Goal: Task Accomplishment & Management: Manage account settings

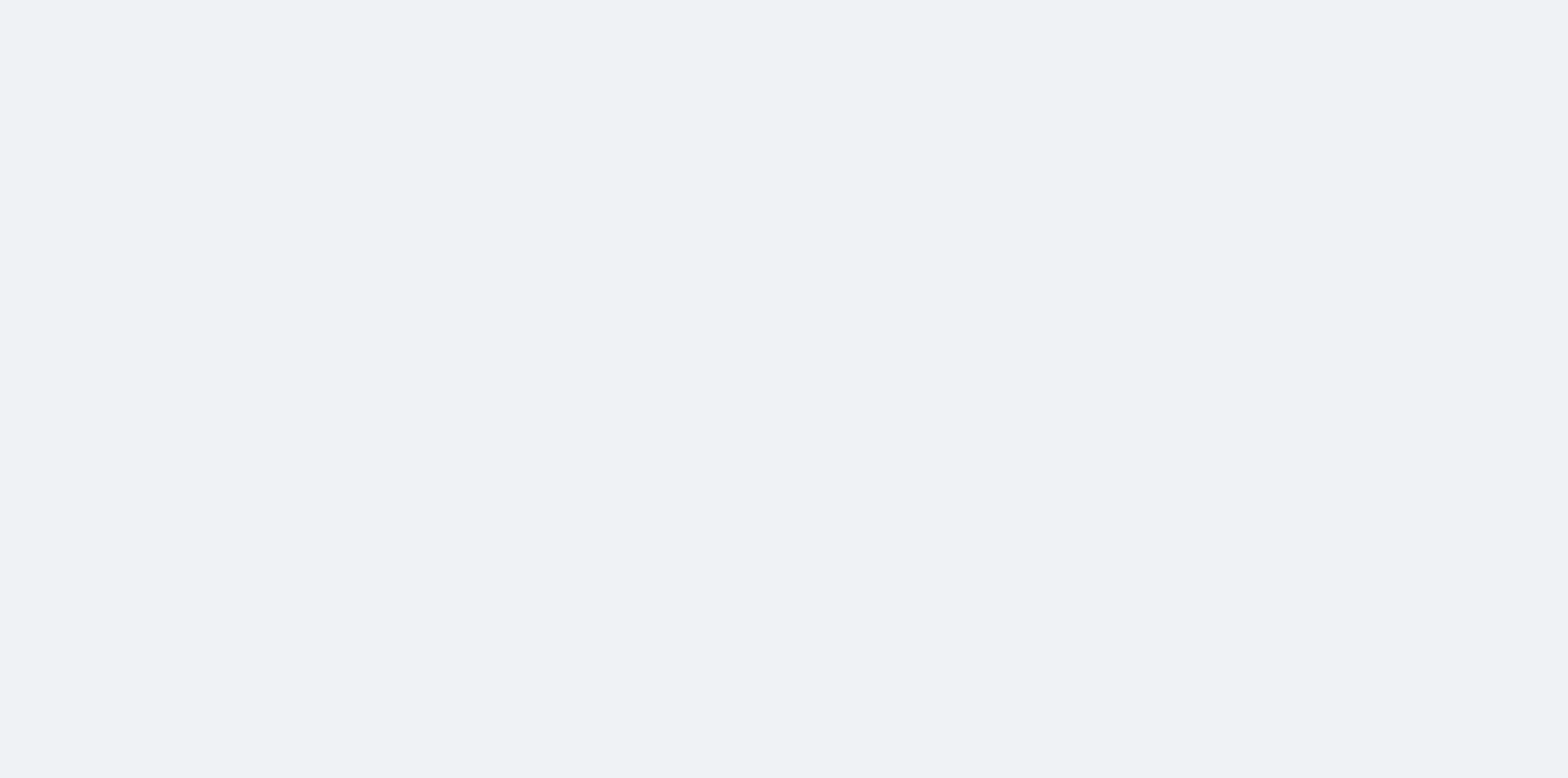
click at [551, 0] on html at bounding box center [784, 0] width 1568 height 0
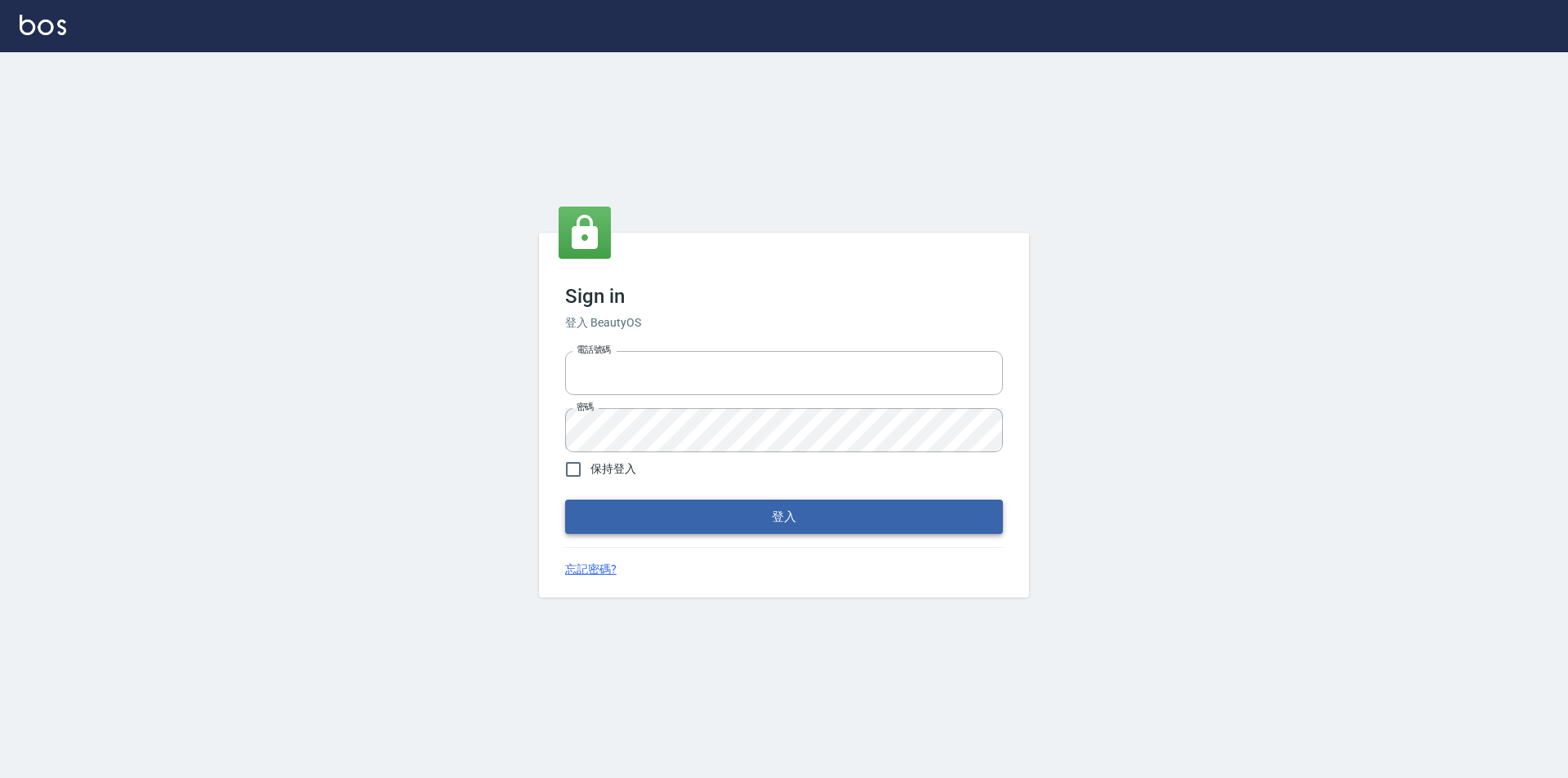
type input "0921567649"
click at [745, 519] on button "登入" at bounding box center [783, 517] width 438 height 35
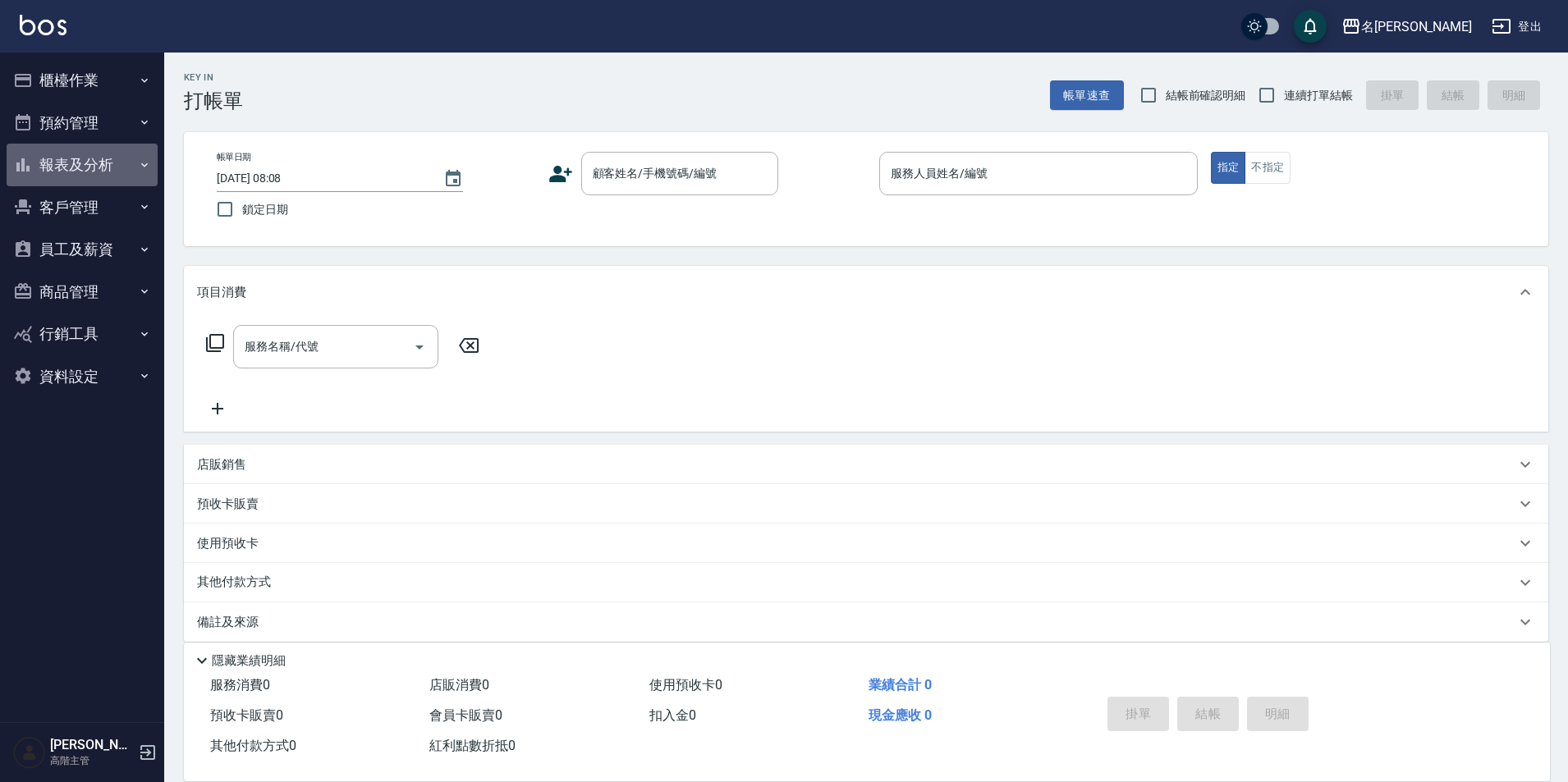
click at [63, 165] on button "報表及分析" at bounding box center [82, 165] width 151 height 43
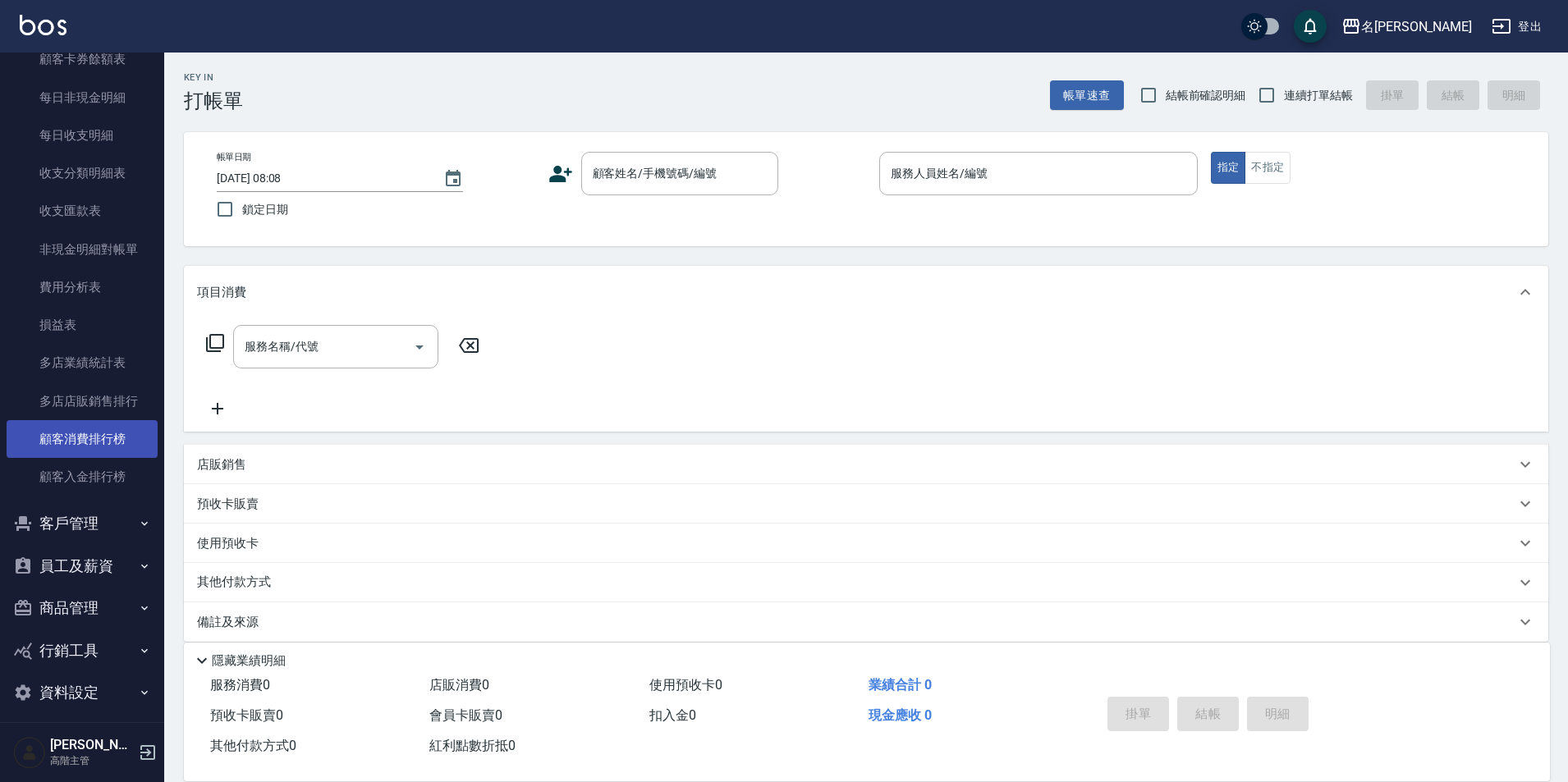
scroll to position [1341, 0]
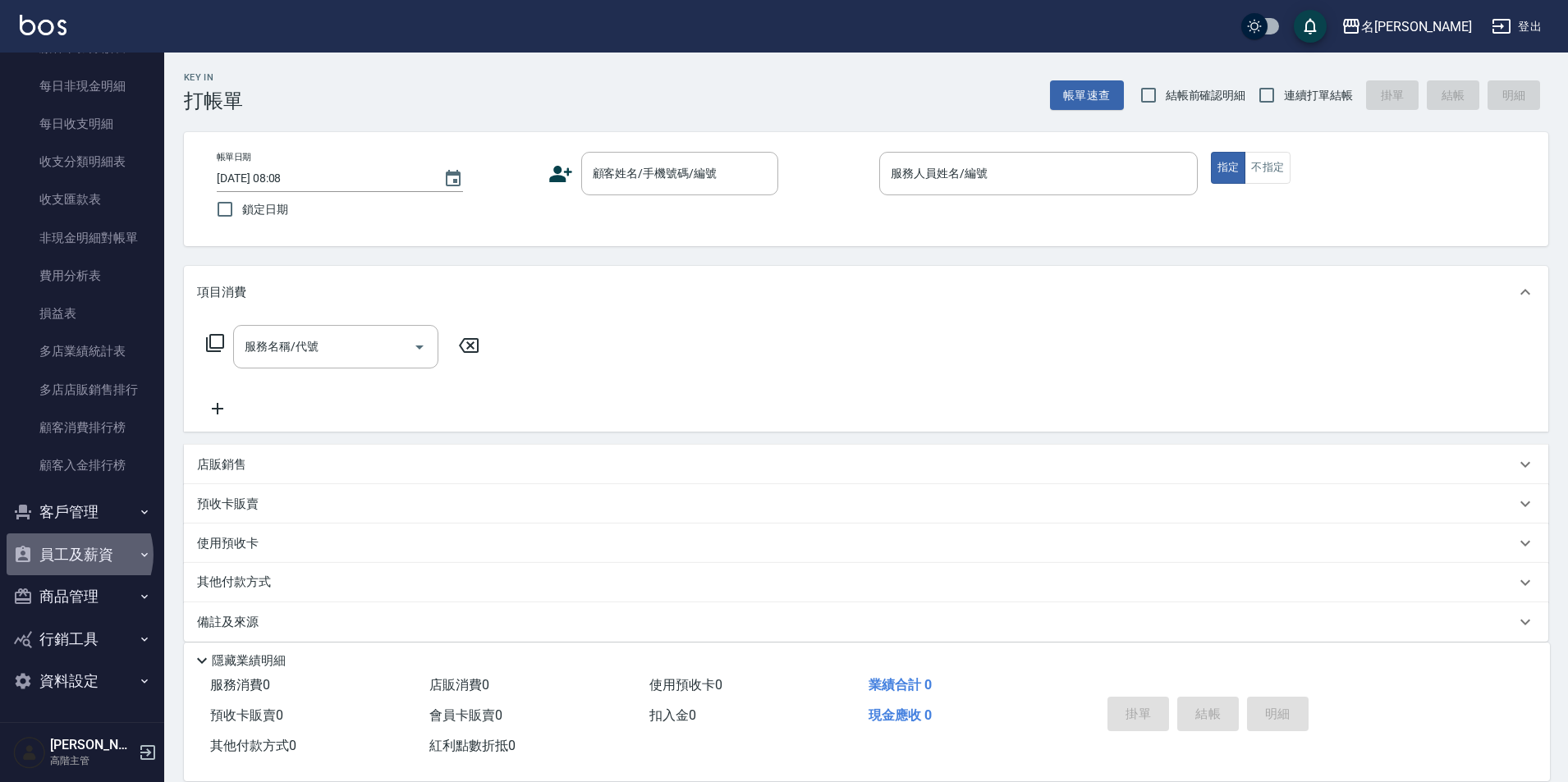
click at [77, 555] on button "員工及薪資" at bounding box center [82, 555] width 151 height 43
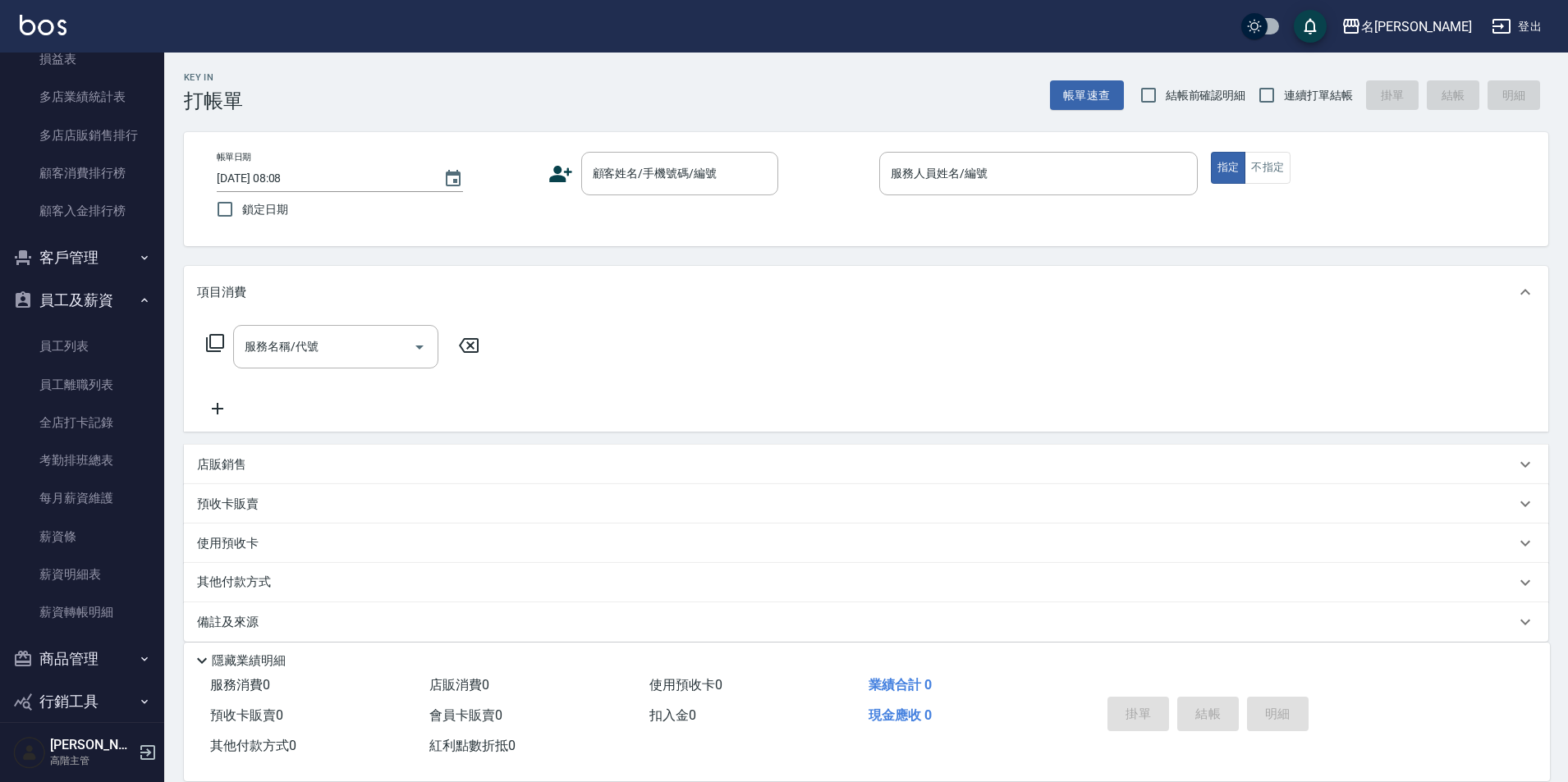
scroll to position [1658, 0]
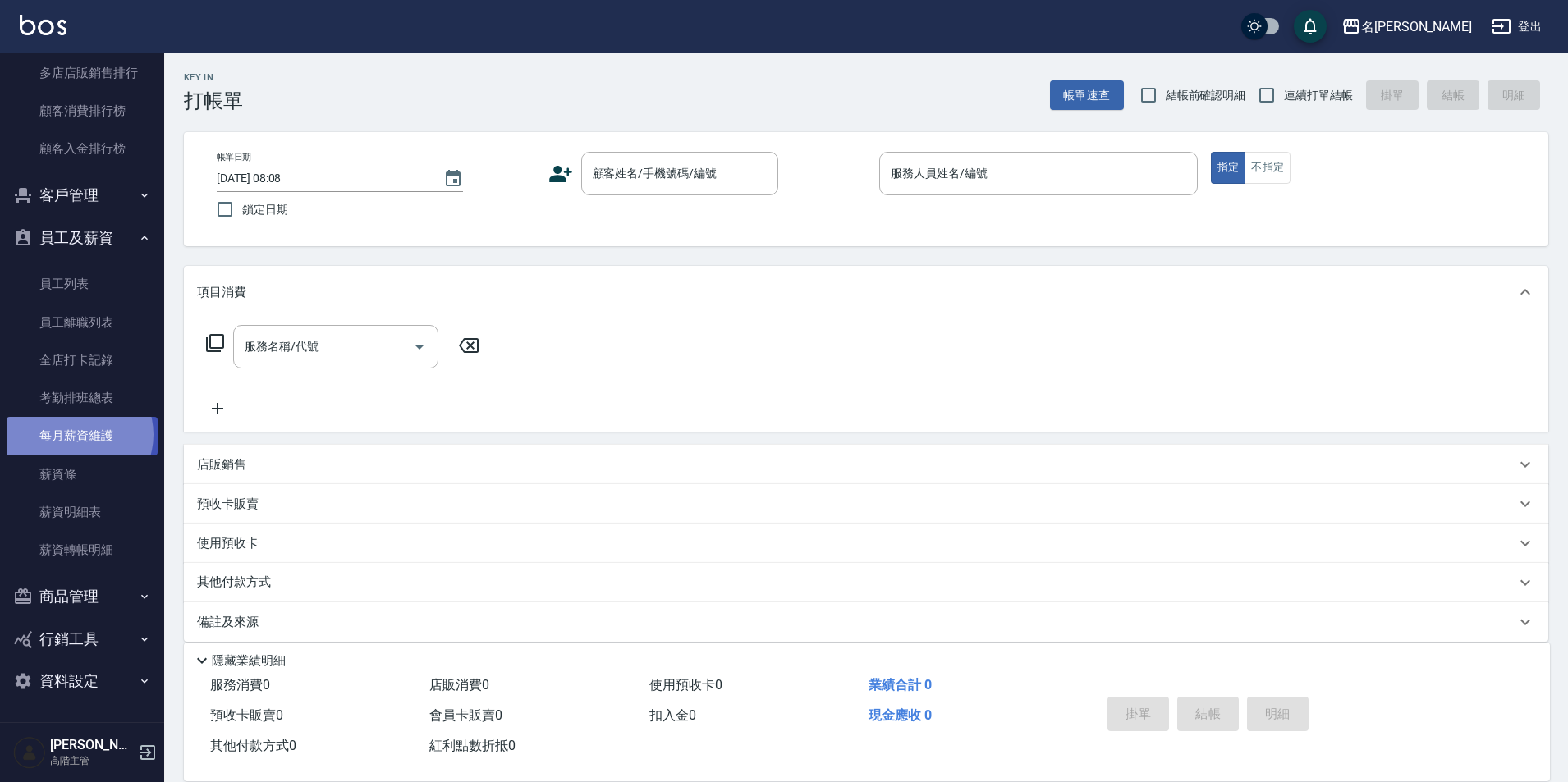
click at [77, 434] on link "每月薪資維護" at bounding box center [82, 436] width 151 height 38
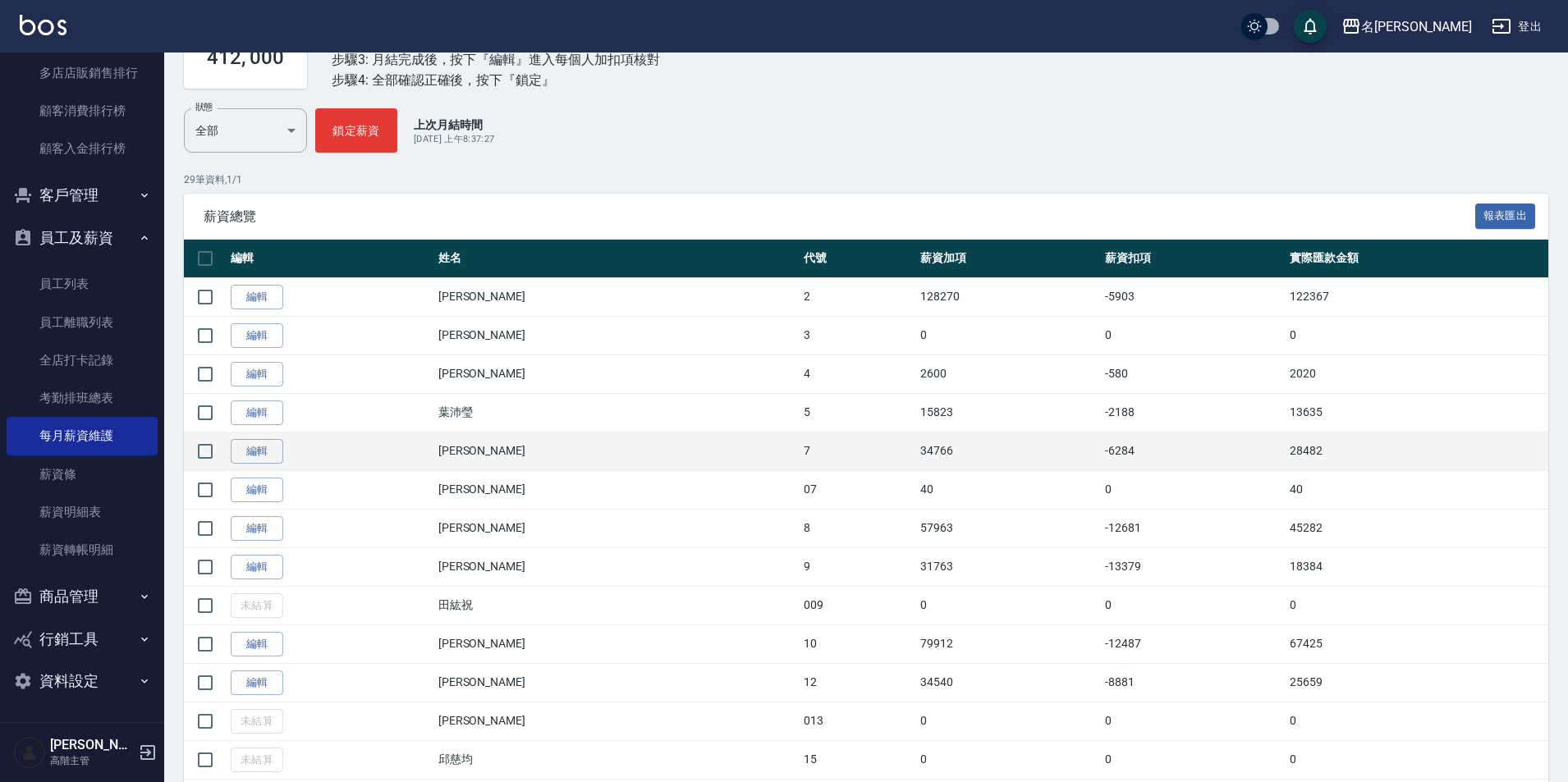
scroll to position [165, 0]
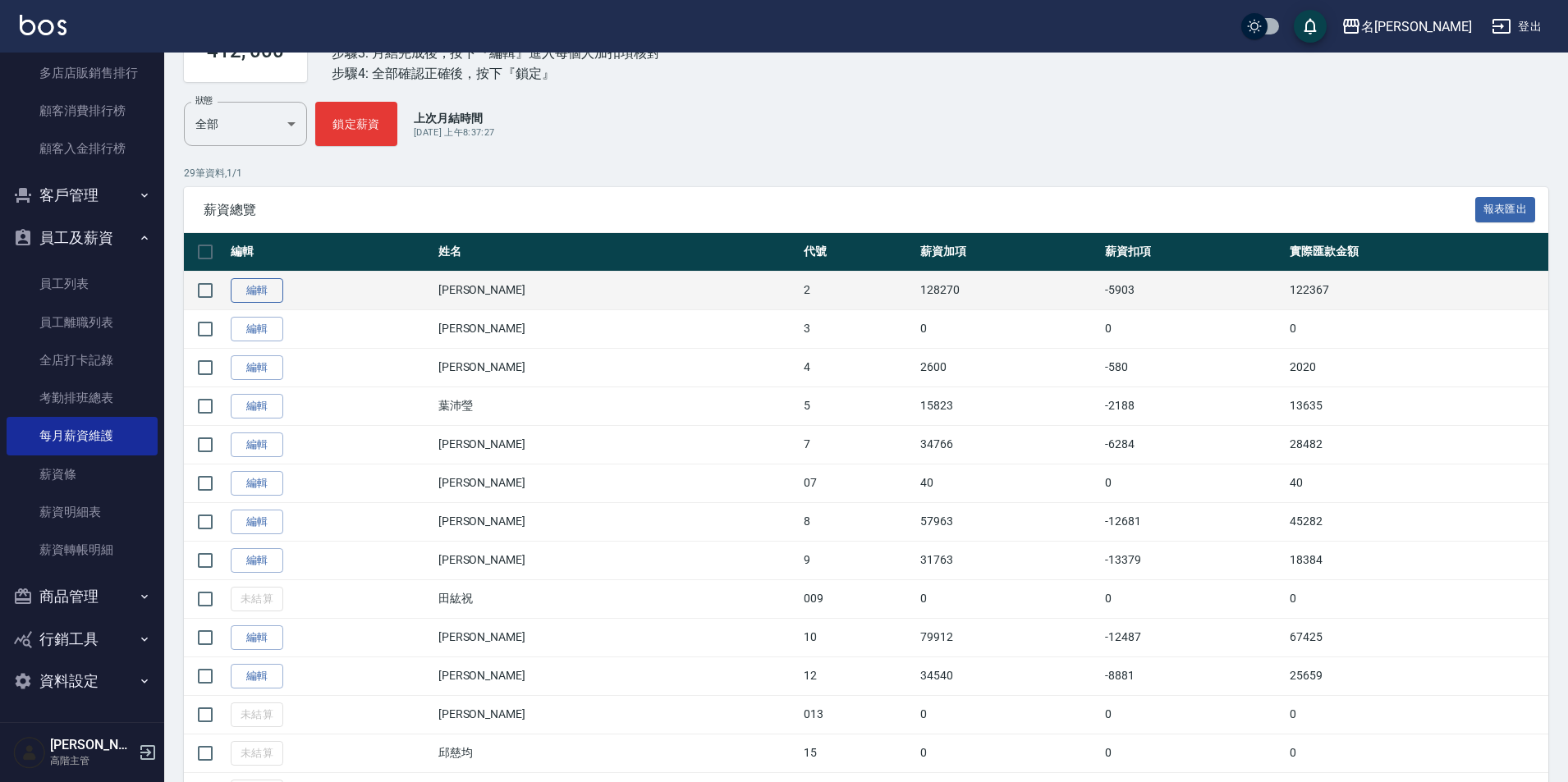
click at [260, 287] on link "編輯" at bounding box center [256, 291] width 53 height 26
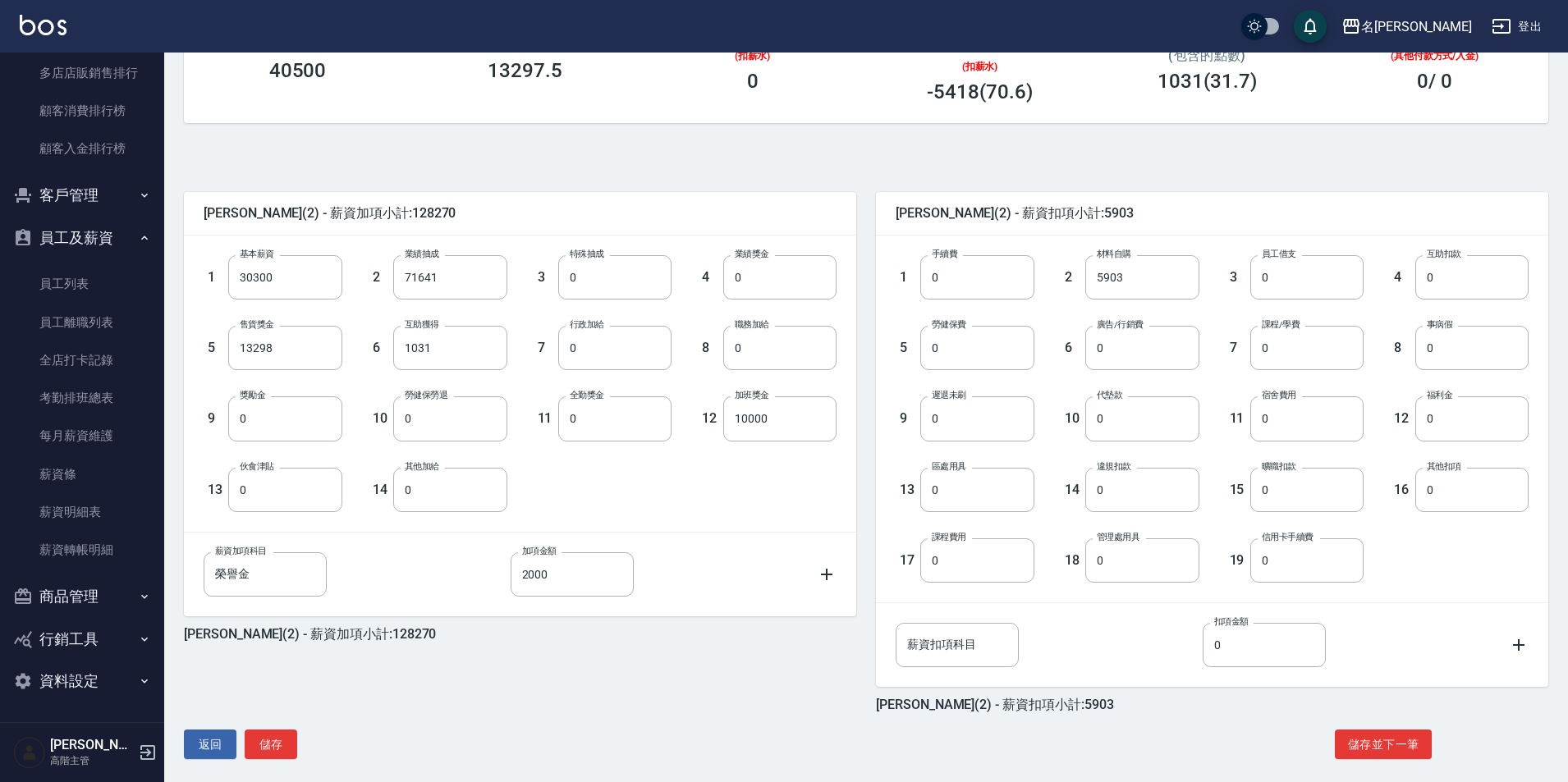
scroll to position [284, 0]
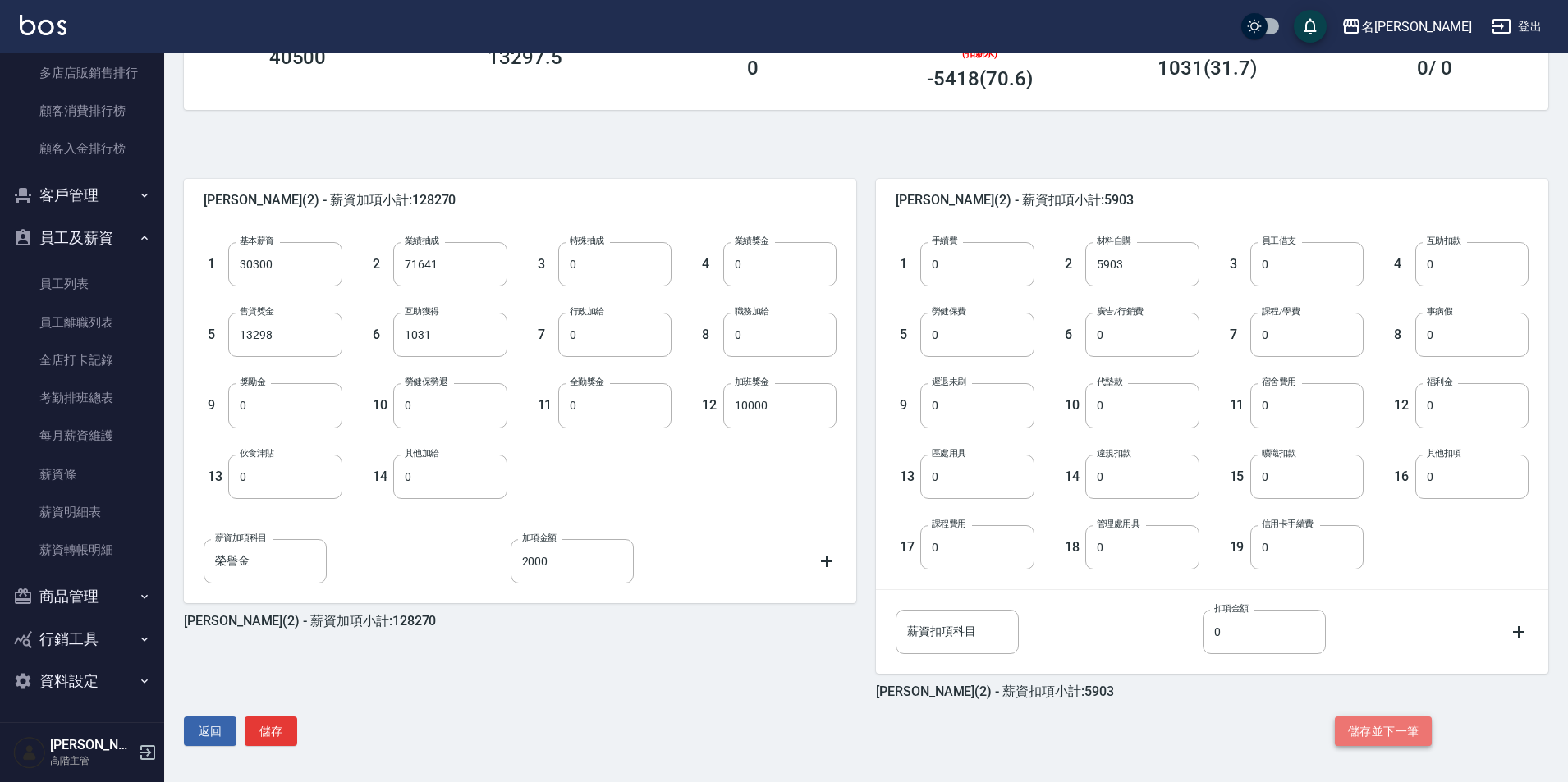
click at [1383, 730] on button "儲存並下一筆" at bounding box center [1382, 731] width 97 height 30
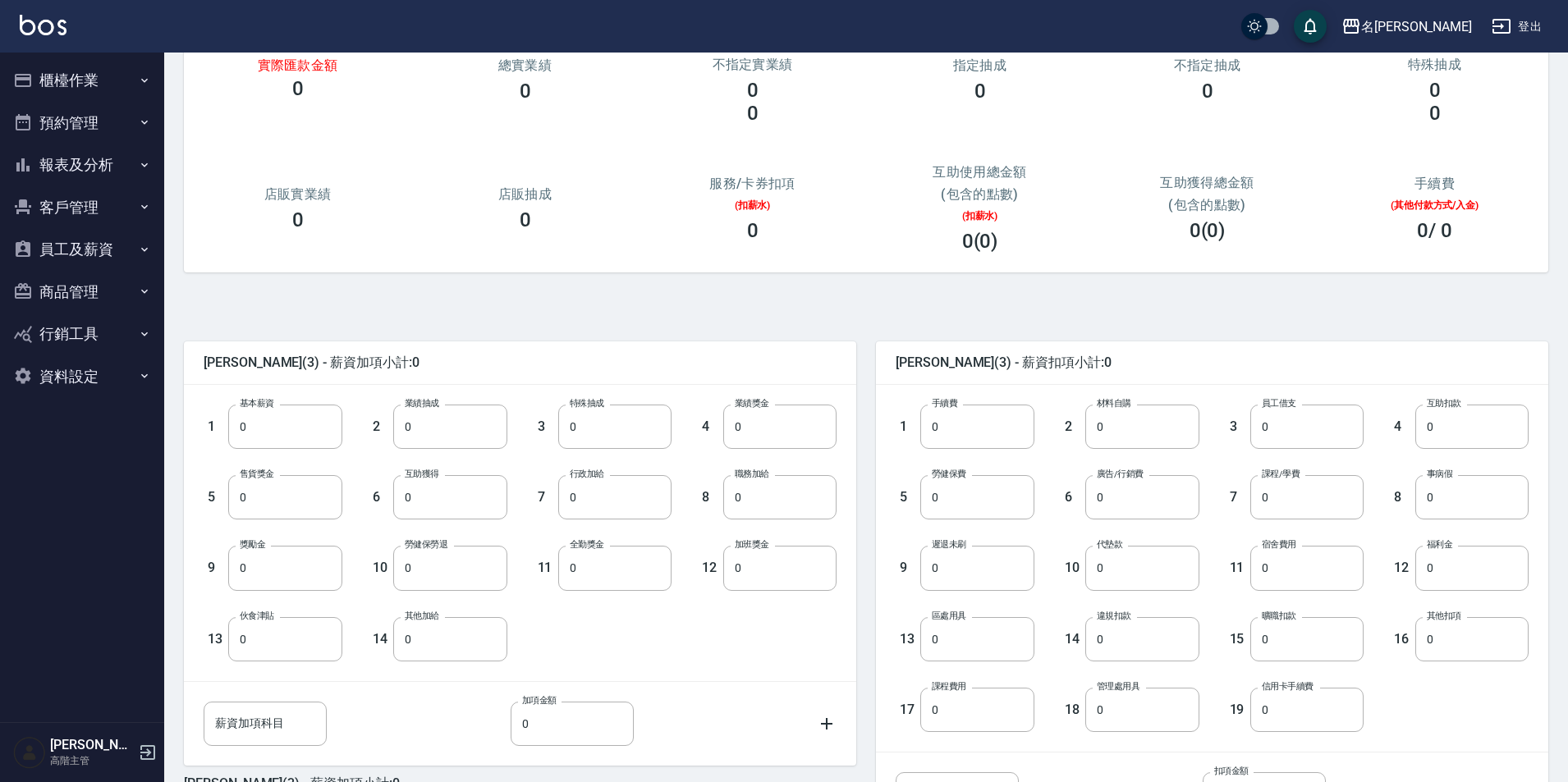
scroll to position [284, 0]
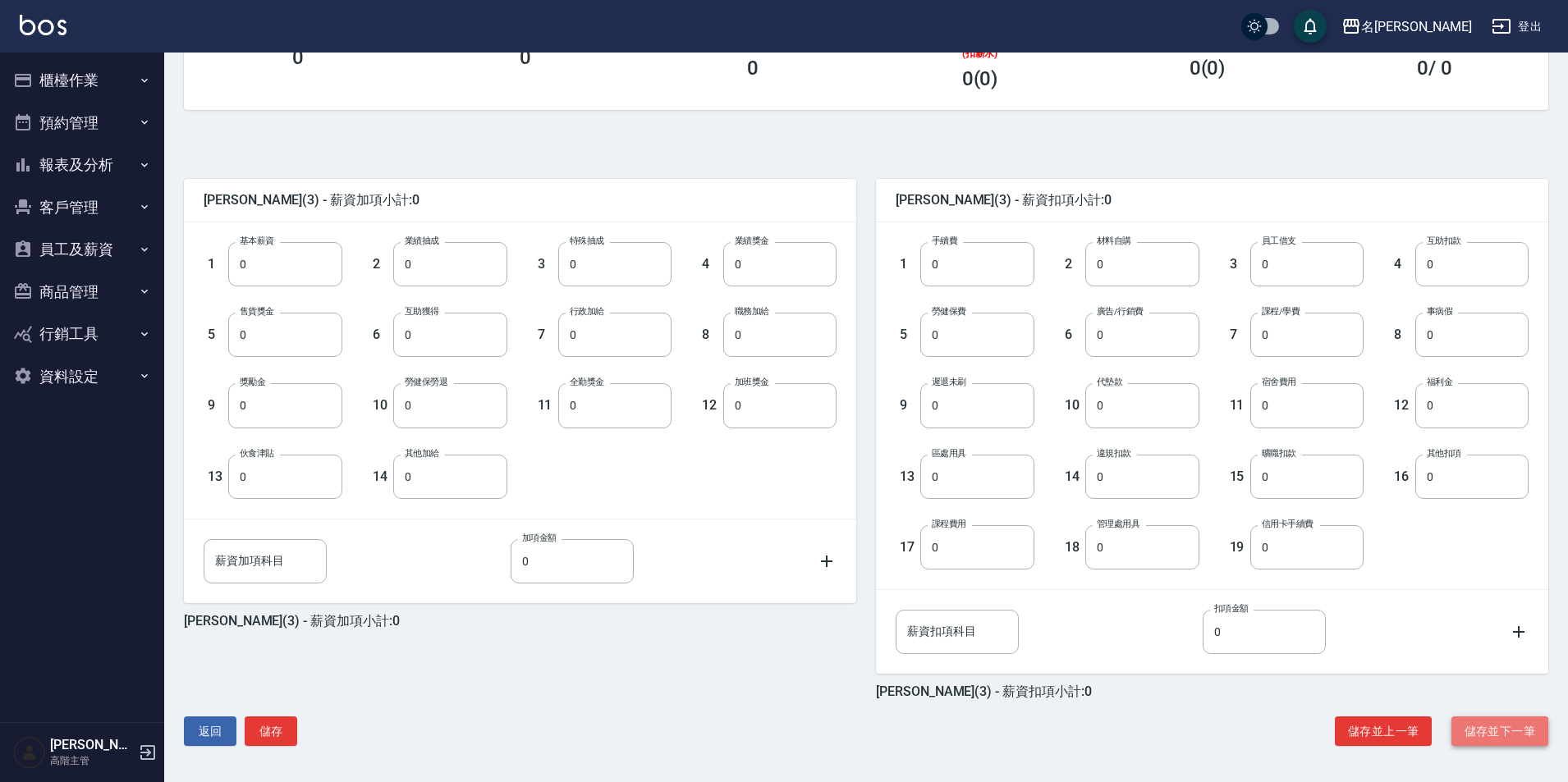
click at [1483, 732] on button "儲存並下一筆" at bounding box center [1499, 731] width 97 height 30
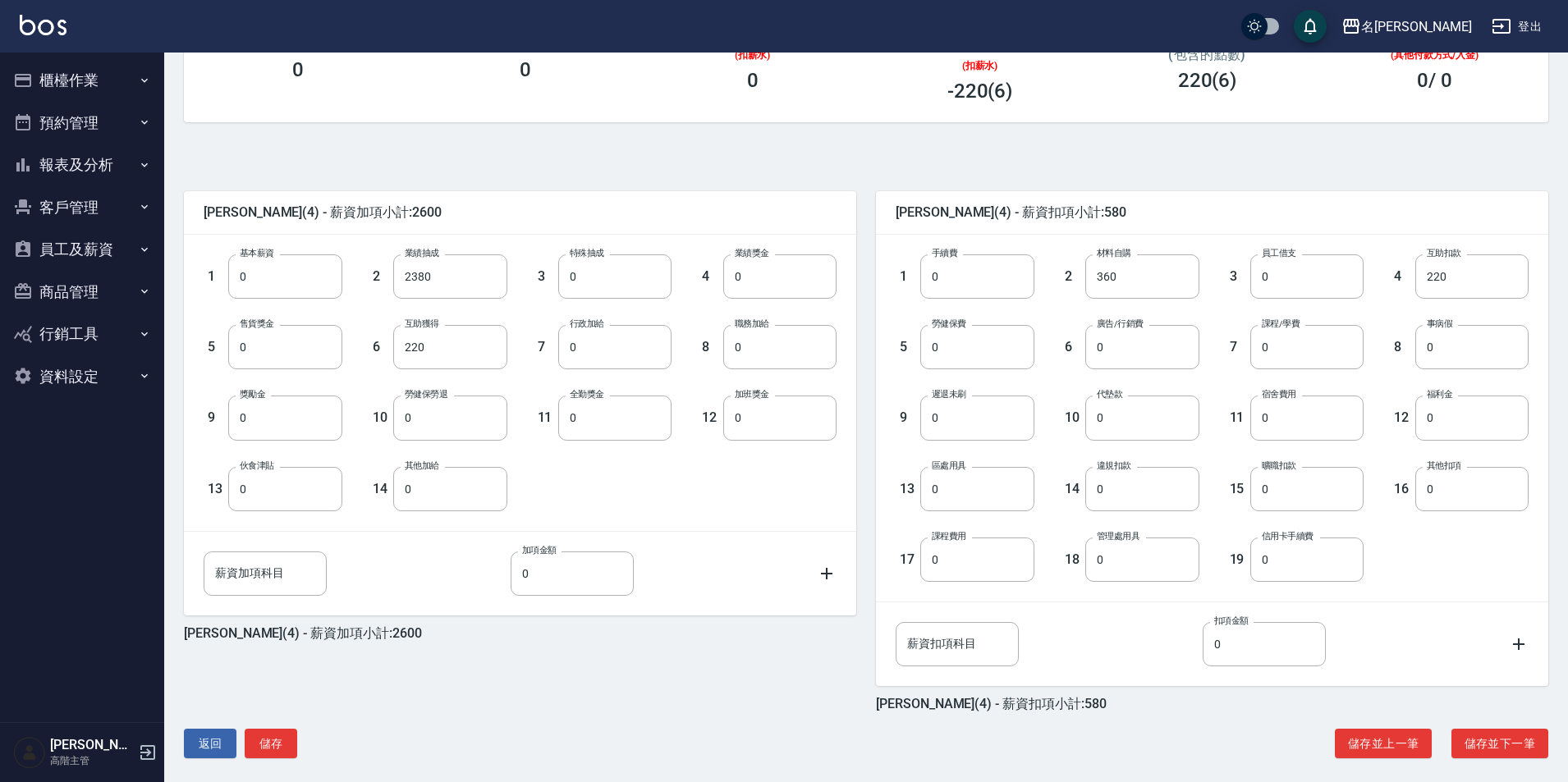
scroll to position [284, 0]
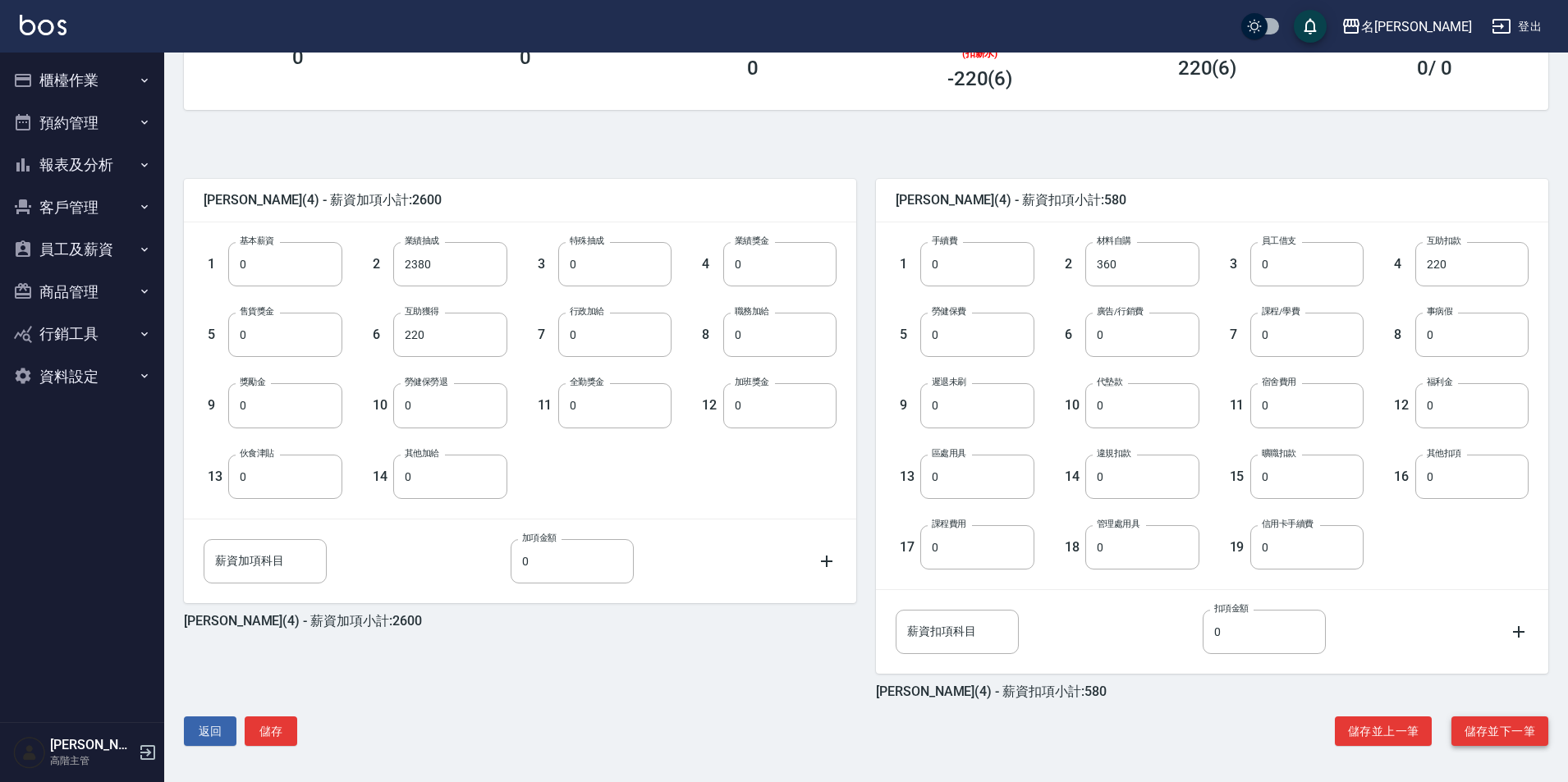
click at [1496, 733] on button "儲存並下一筆" at bounding box center [1499, 731] width 97 height 30
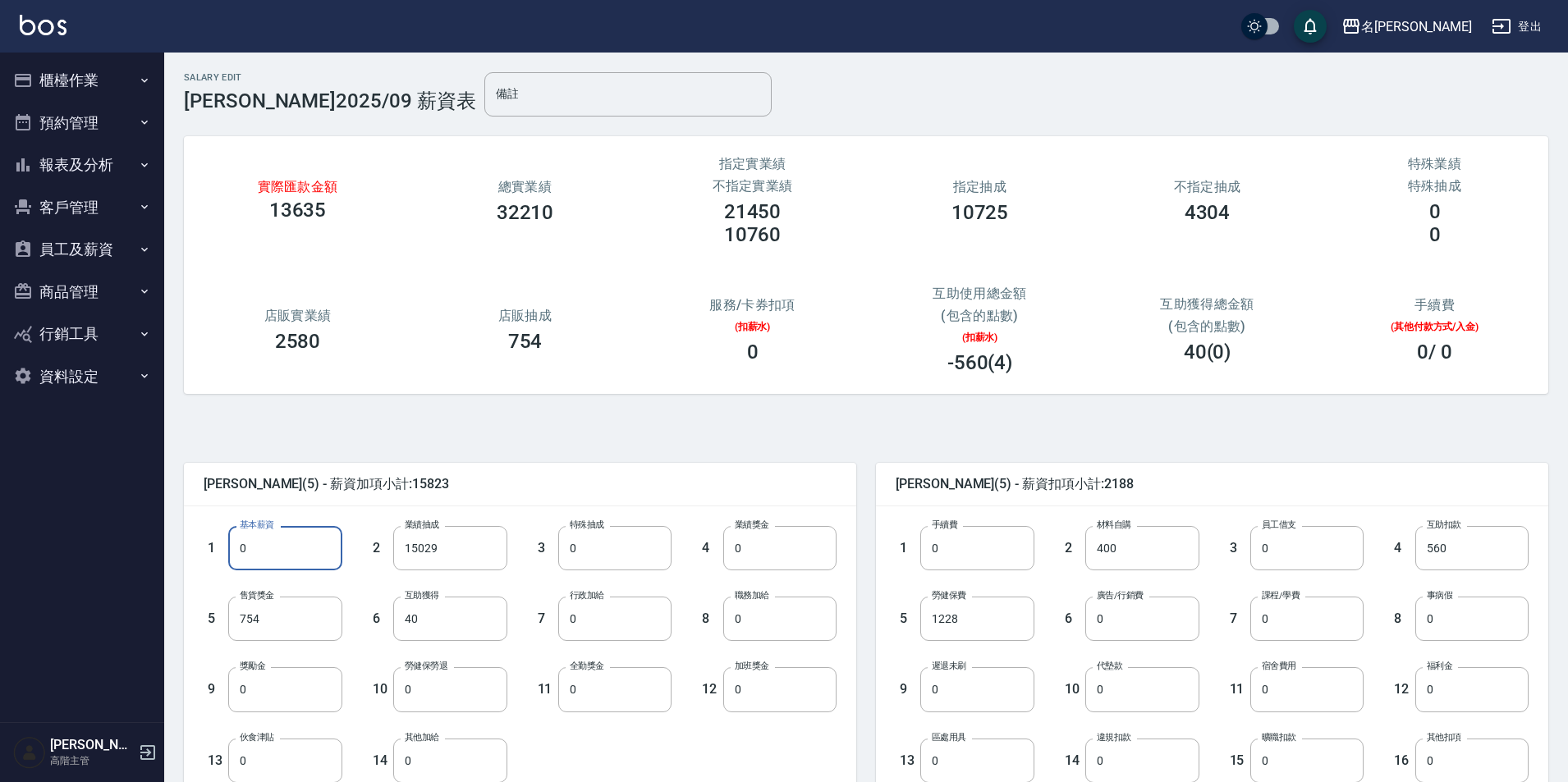
click at [273, 541] on input "0" at bounding box center [285, 549] width 114 height 44
click at [294, 554] on input "0" at bounding box center [285, 549] width 114 height 44
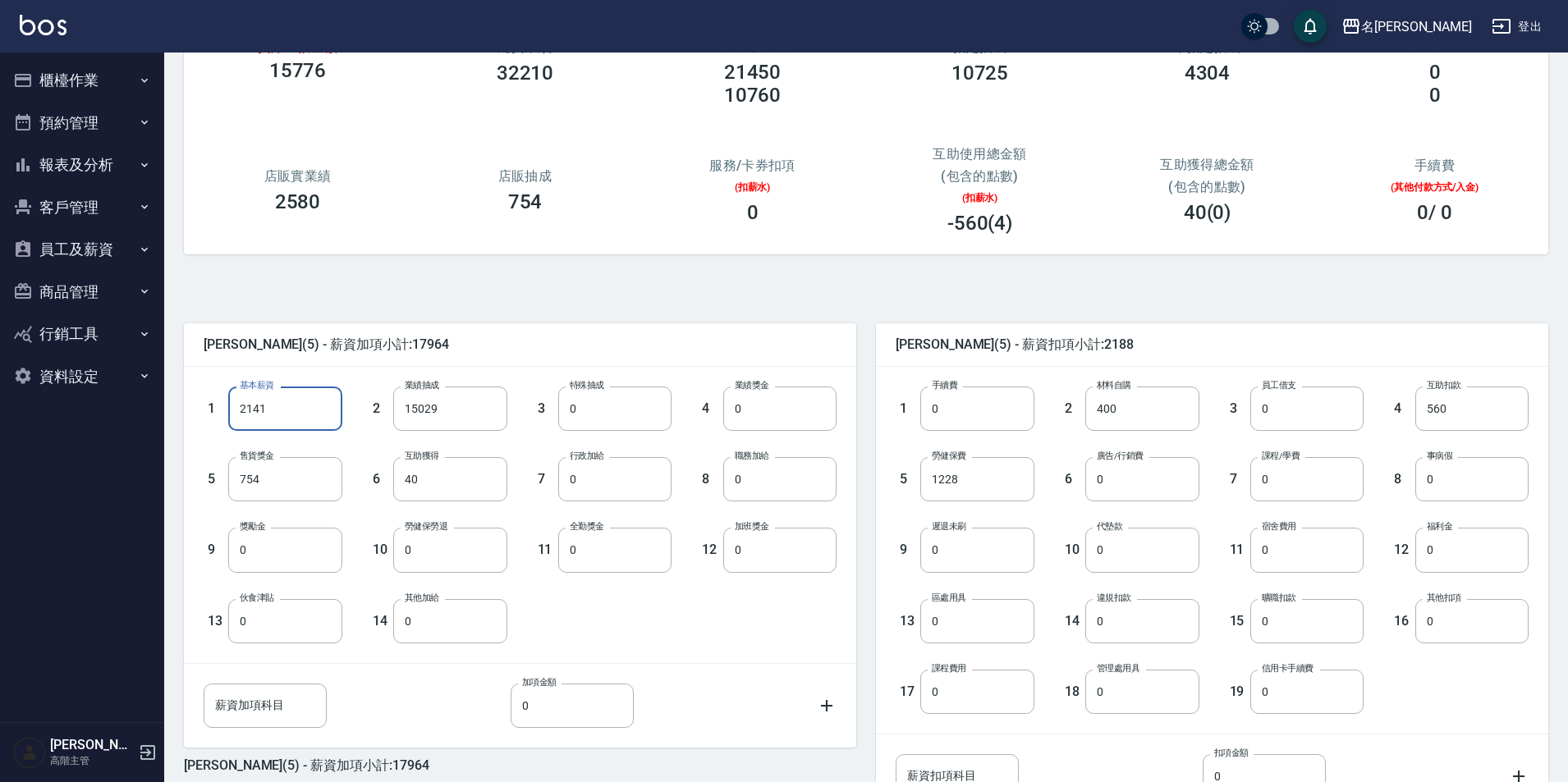
scroll to position [284, 0]
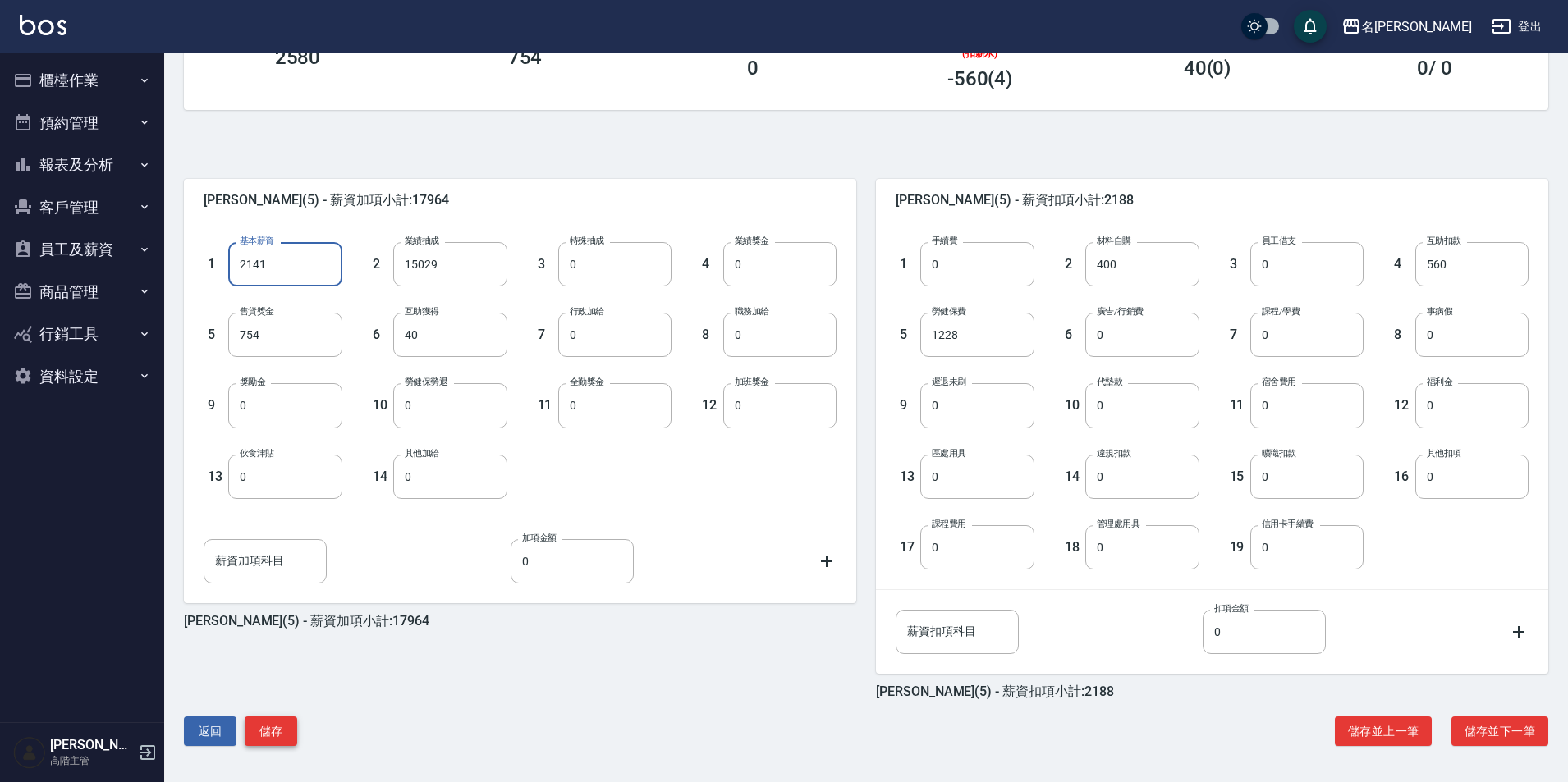
type input "2141"
click at [283, 731] on button "儲存" at bounding box center [270, 731] width 53 height 30
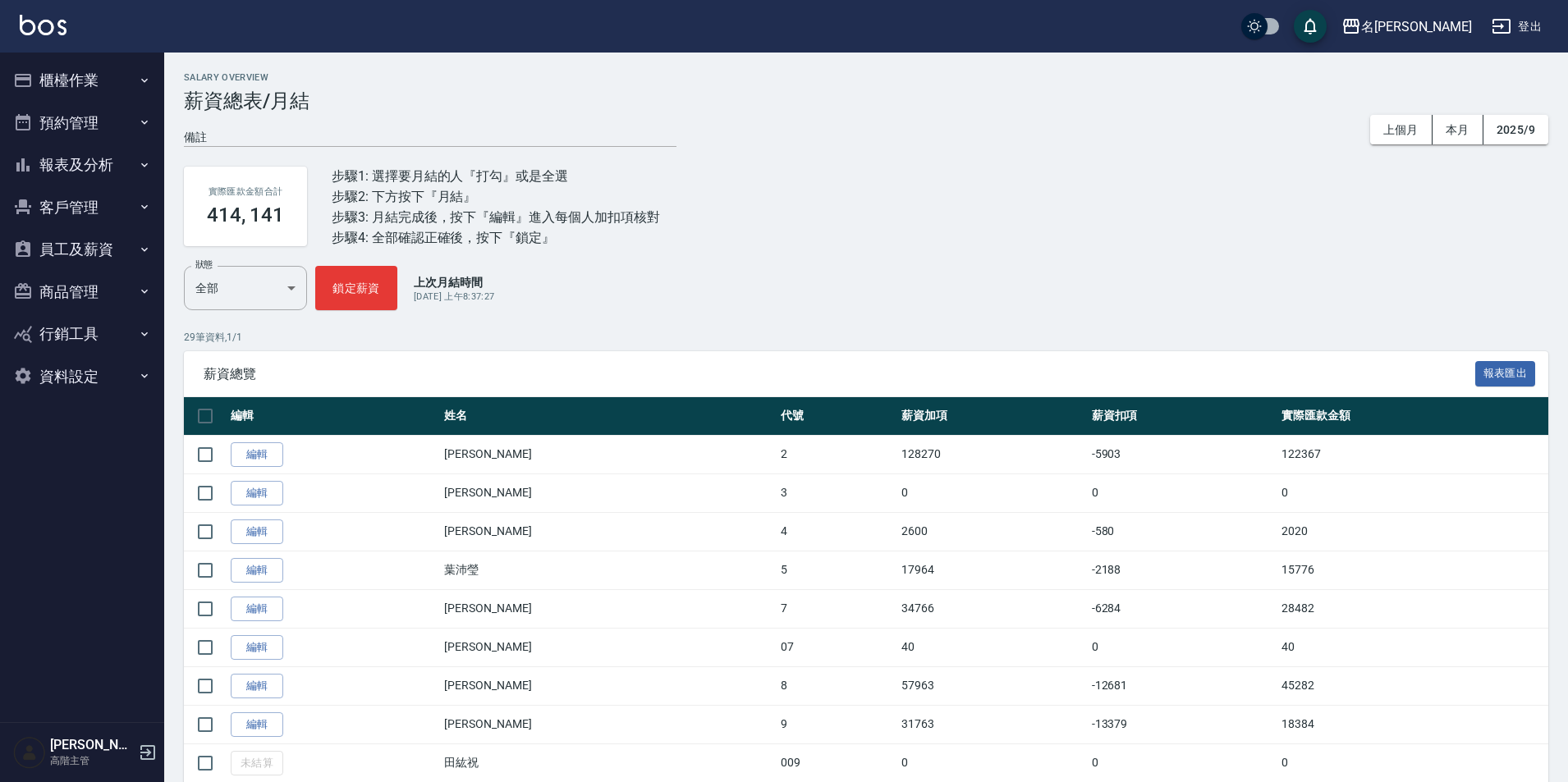
scroll to position [165, 0]
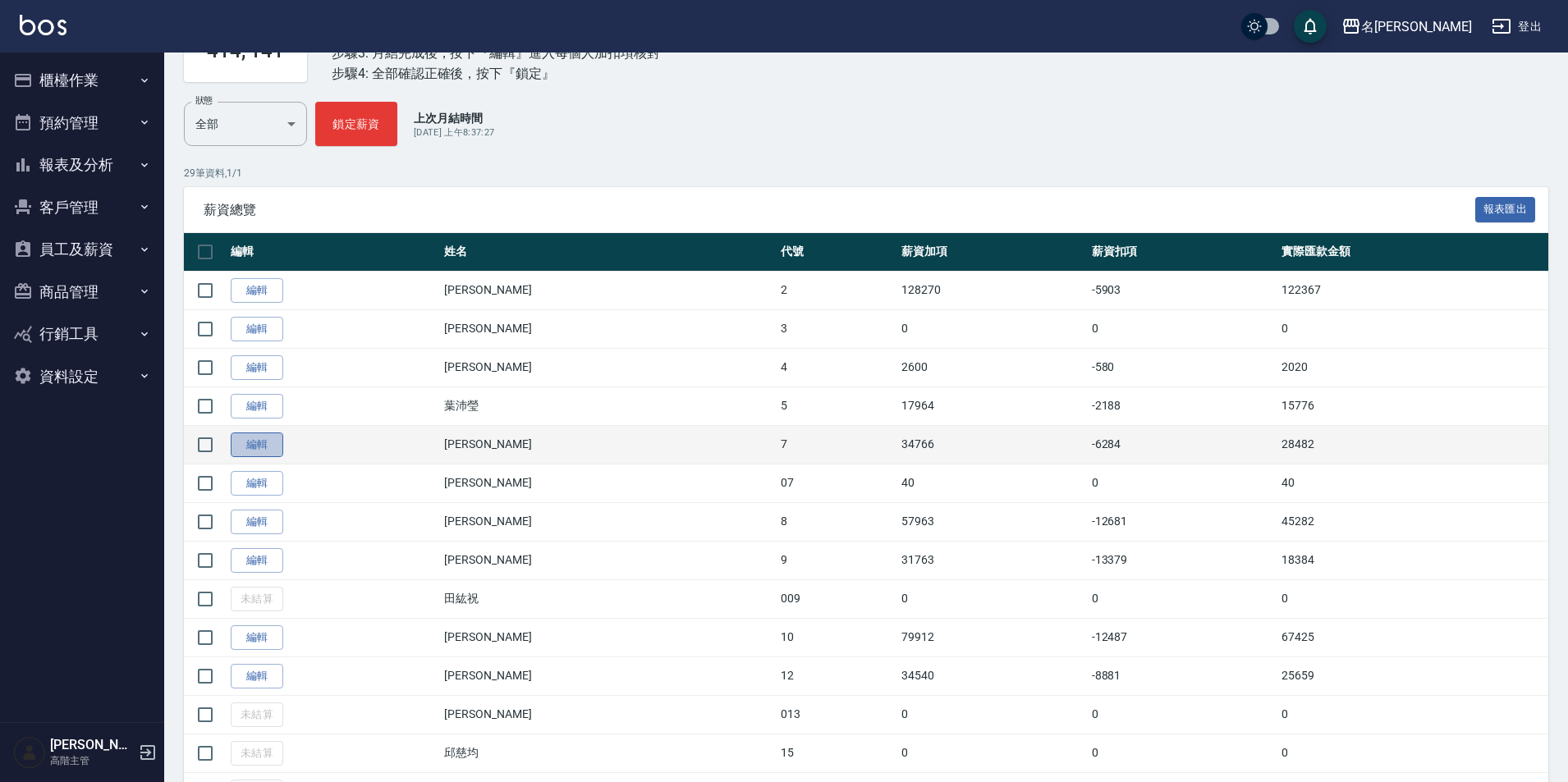
click at [267, 453] on link "編輯" at bounding box center [256, 446] width 53 height 26
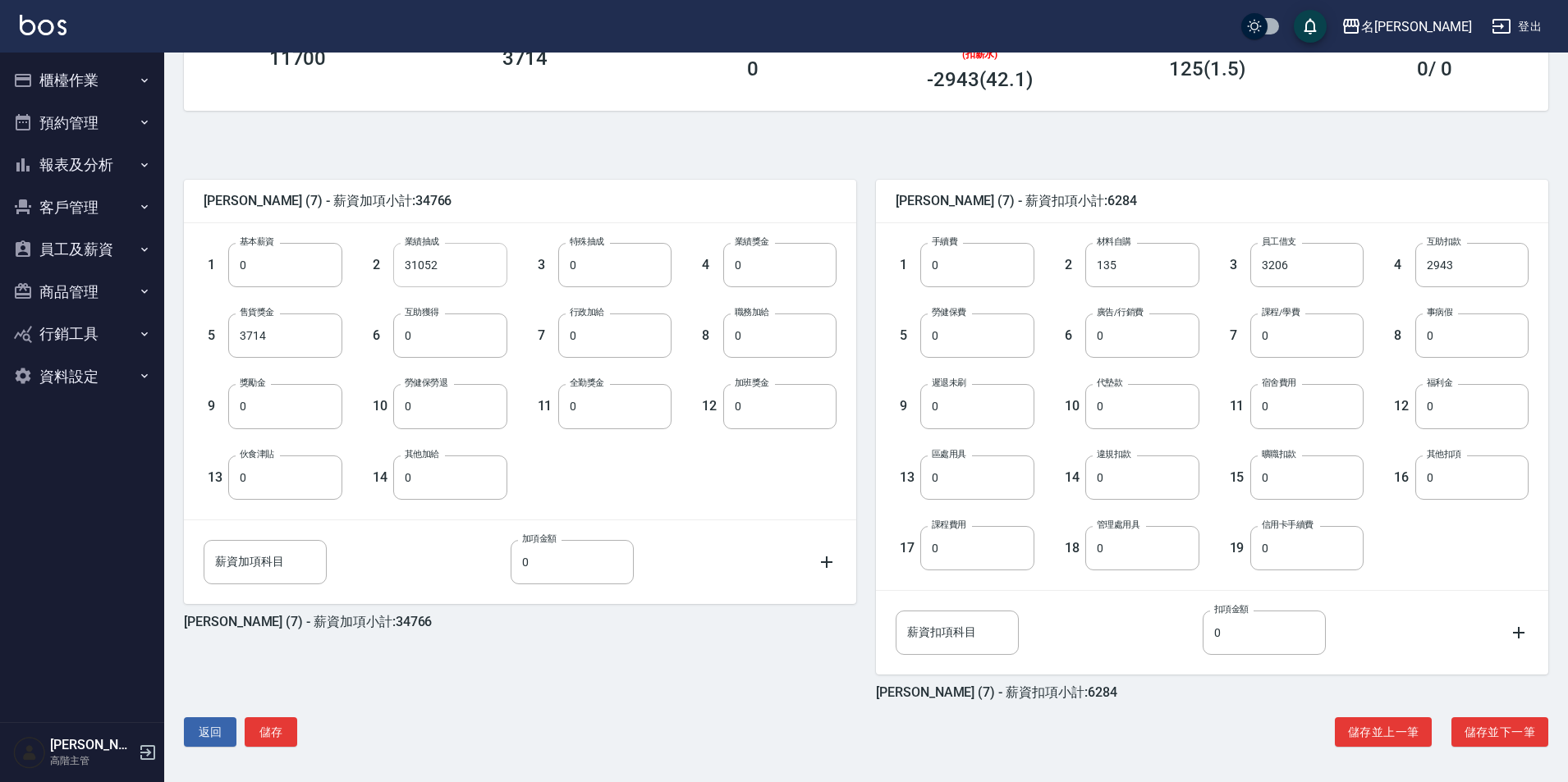
scroll to position [284, 0]
click at [1498, 732] on button "儲存並下一筆" at bounding box center [1499, 731] width 97 height 30
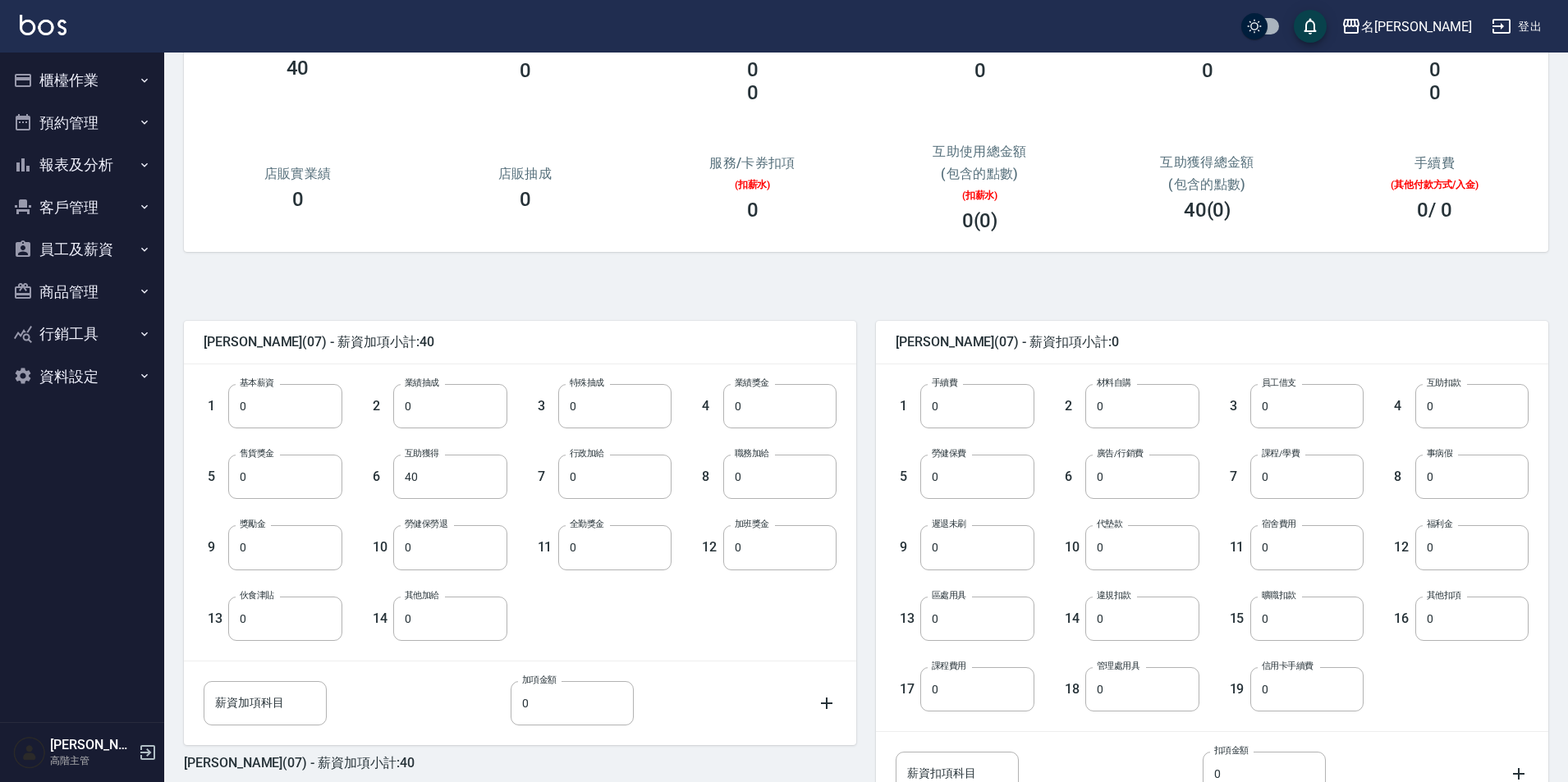
scroll to position [284, 0]
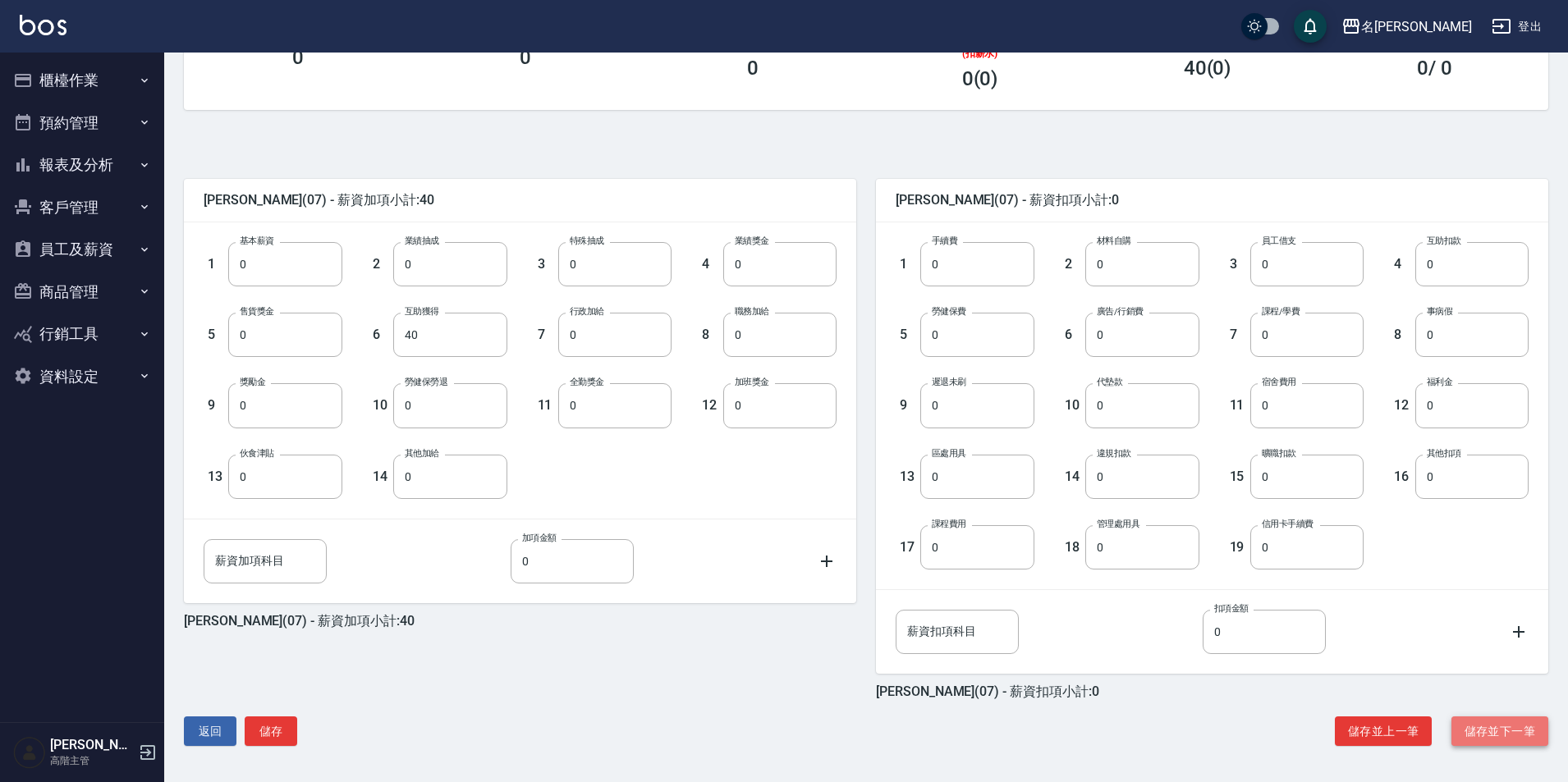
click at [1533, 725] on button "儲存並下一筆" at bounding box center [1499, 731] width 97 height 30
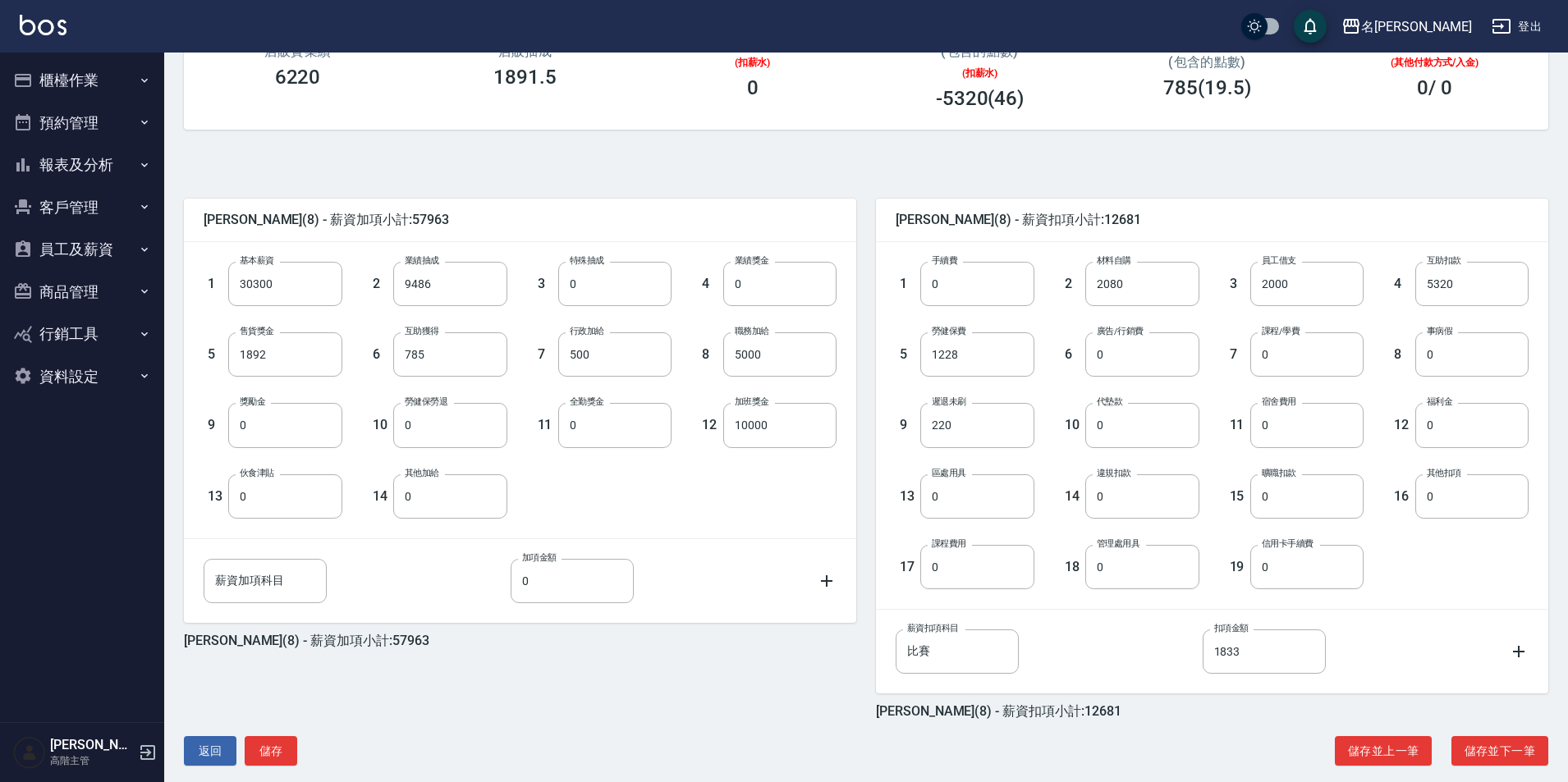
scroll to position [284, 0]
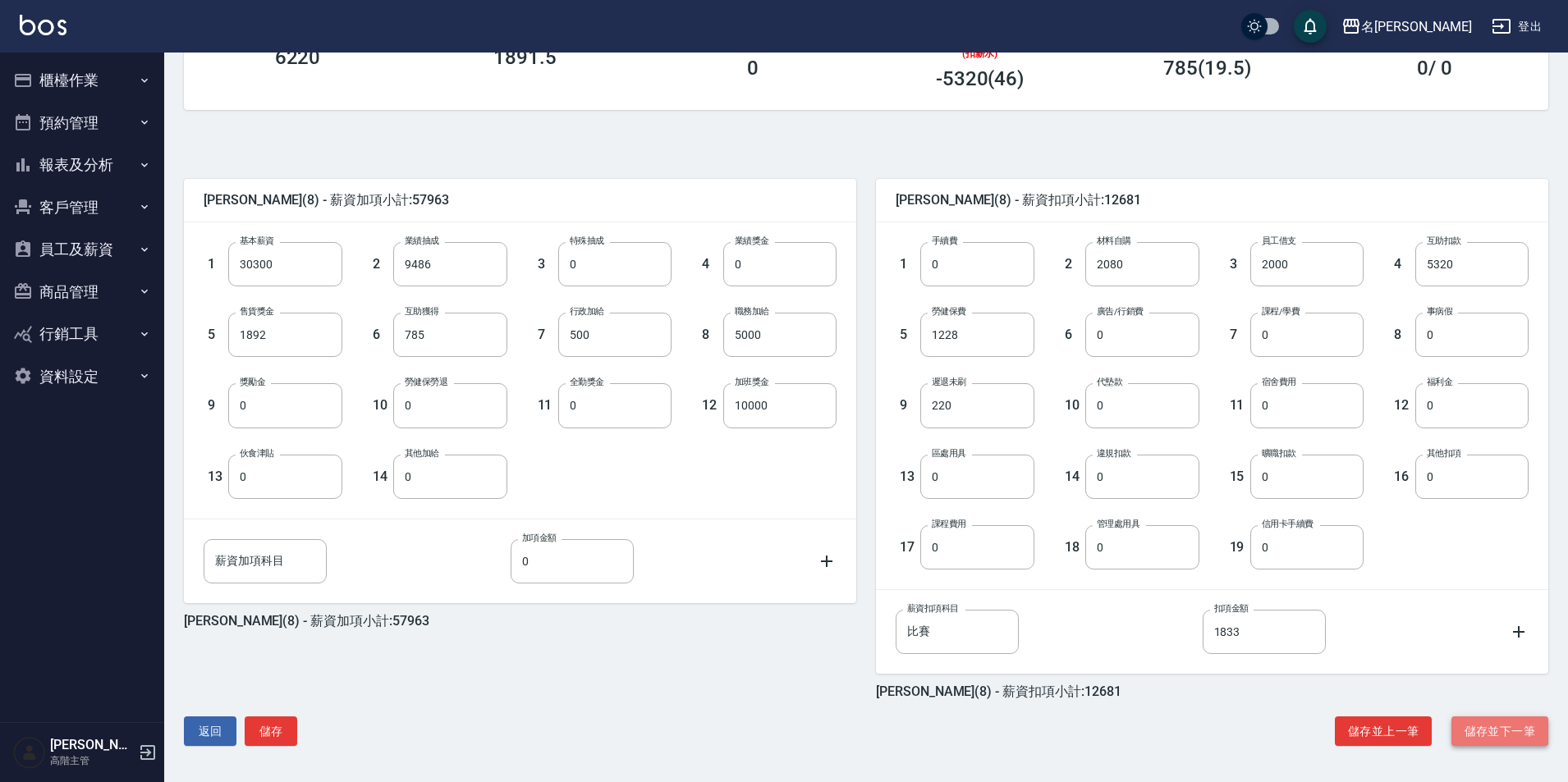
click at [1486, 726] on button "儲存並下一筆" at bounding box center [1499, 731] width 97 height 30
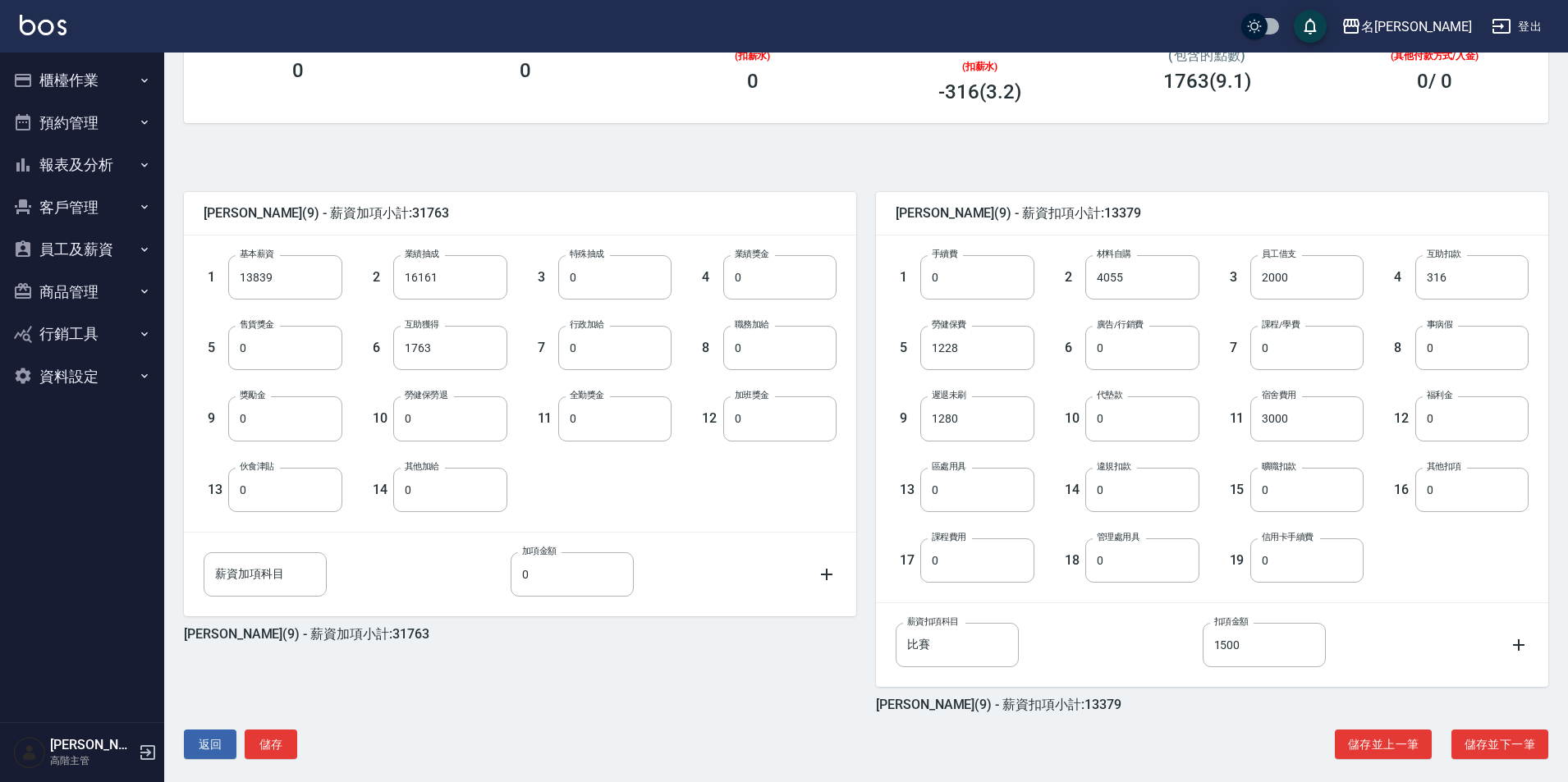
scroll to position [284, 0]
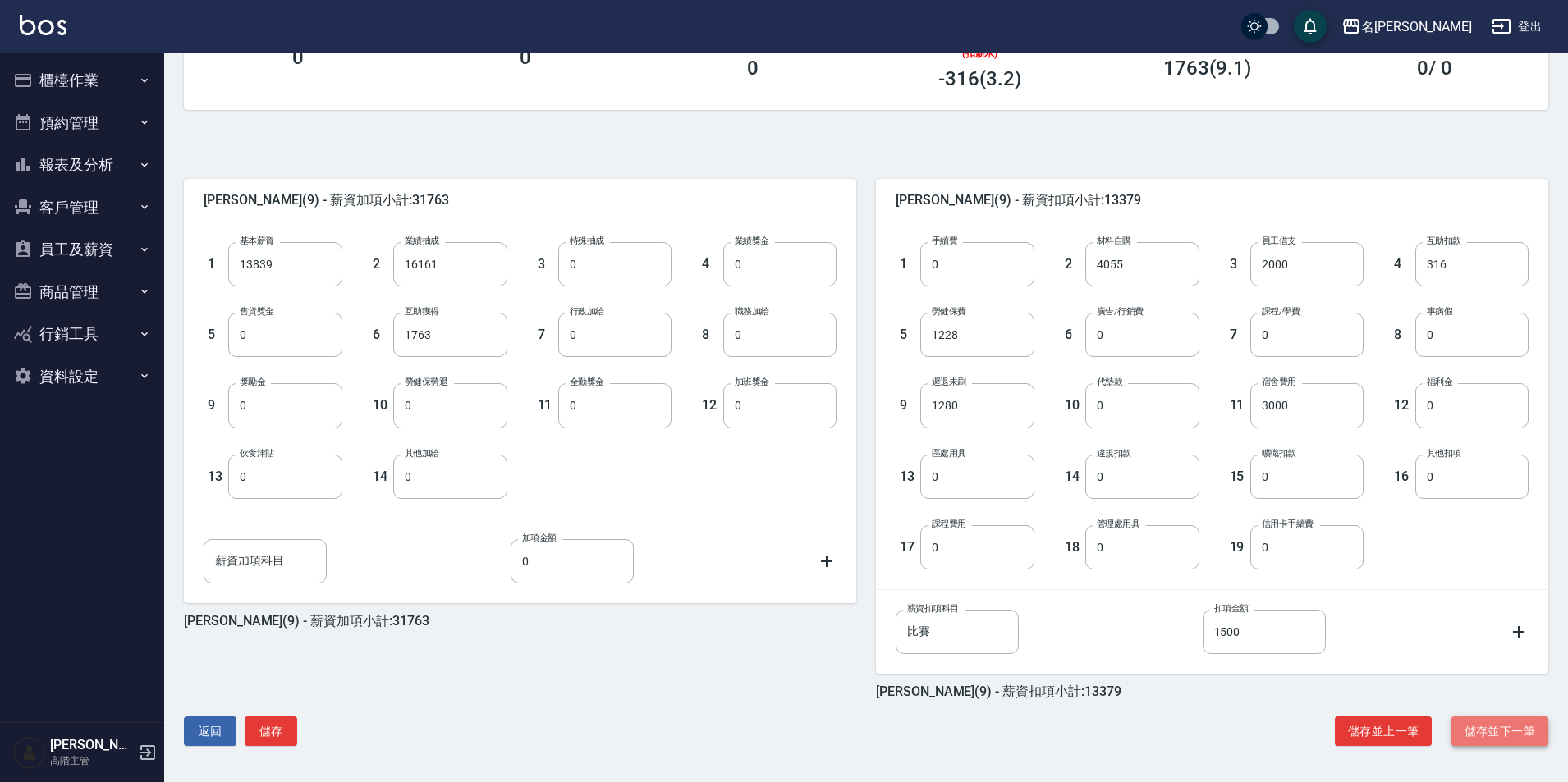
click at [1474, 725] on button "儲存並下一筆" at bounding box center [1499, 731] width 97 height 30
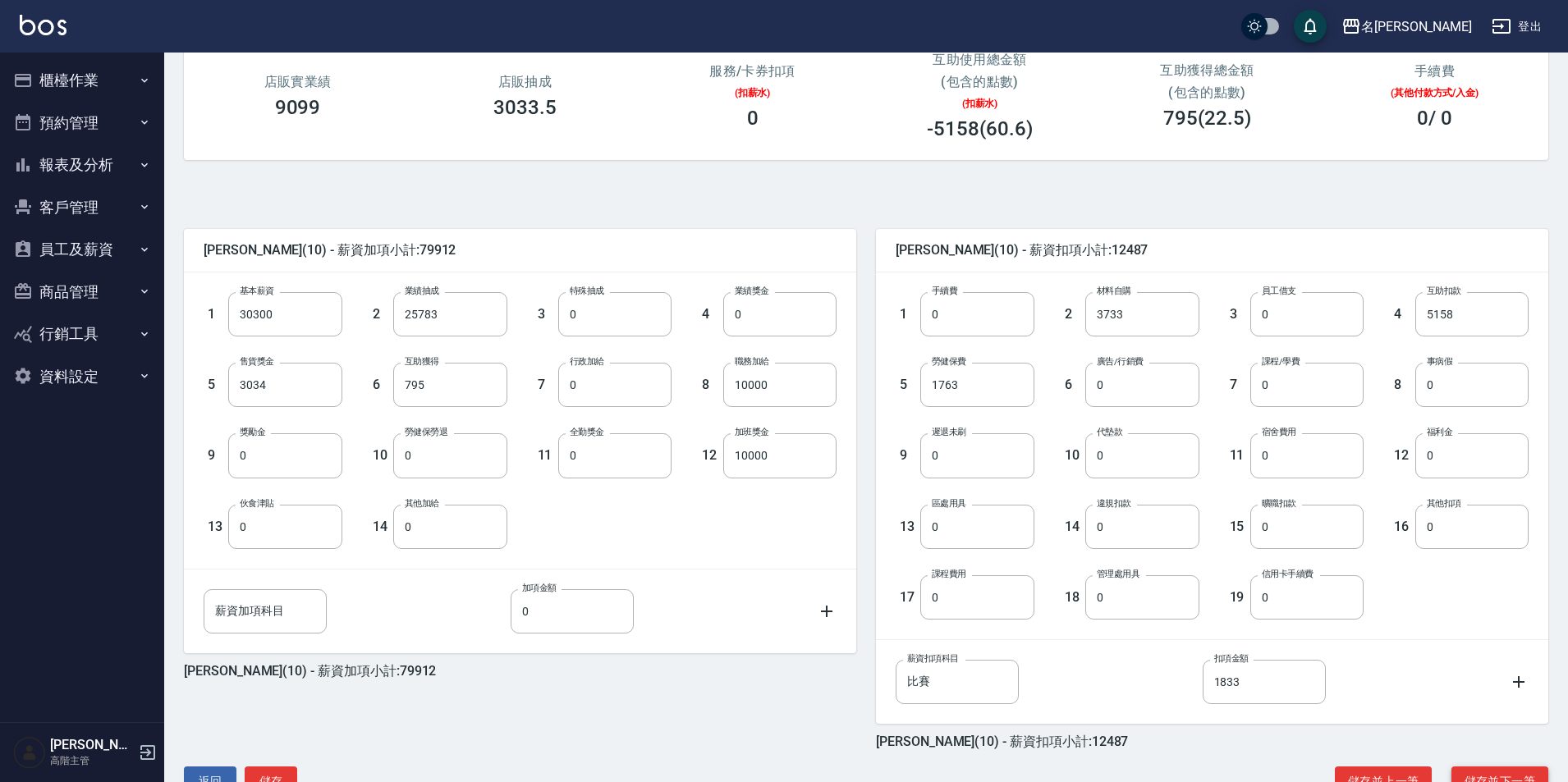
scroll to position [284, 0]
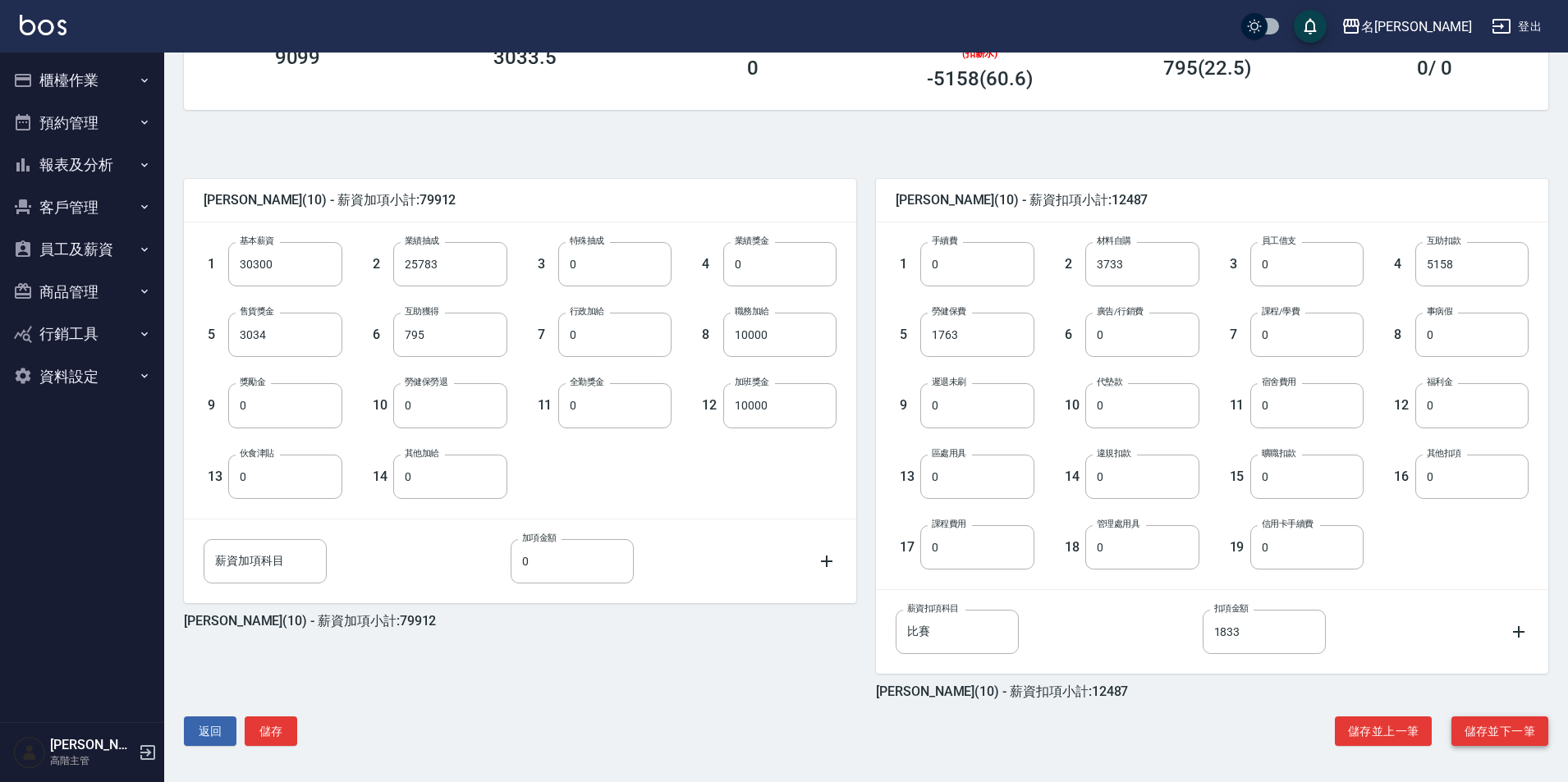
click at [1478, 727] on button "儲存並下一筆" at bounding box center [1499, 731] width 97 height 30
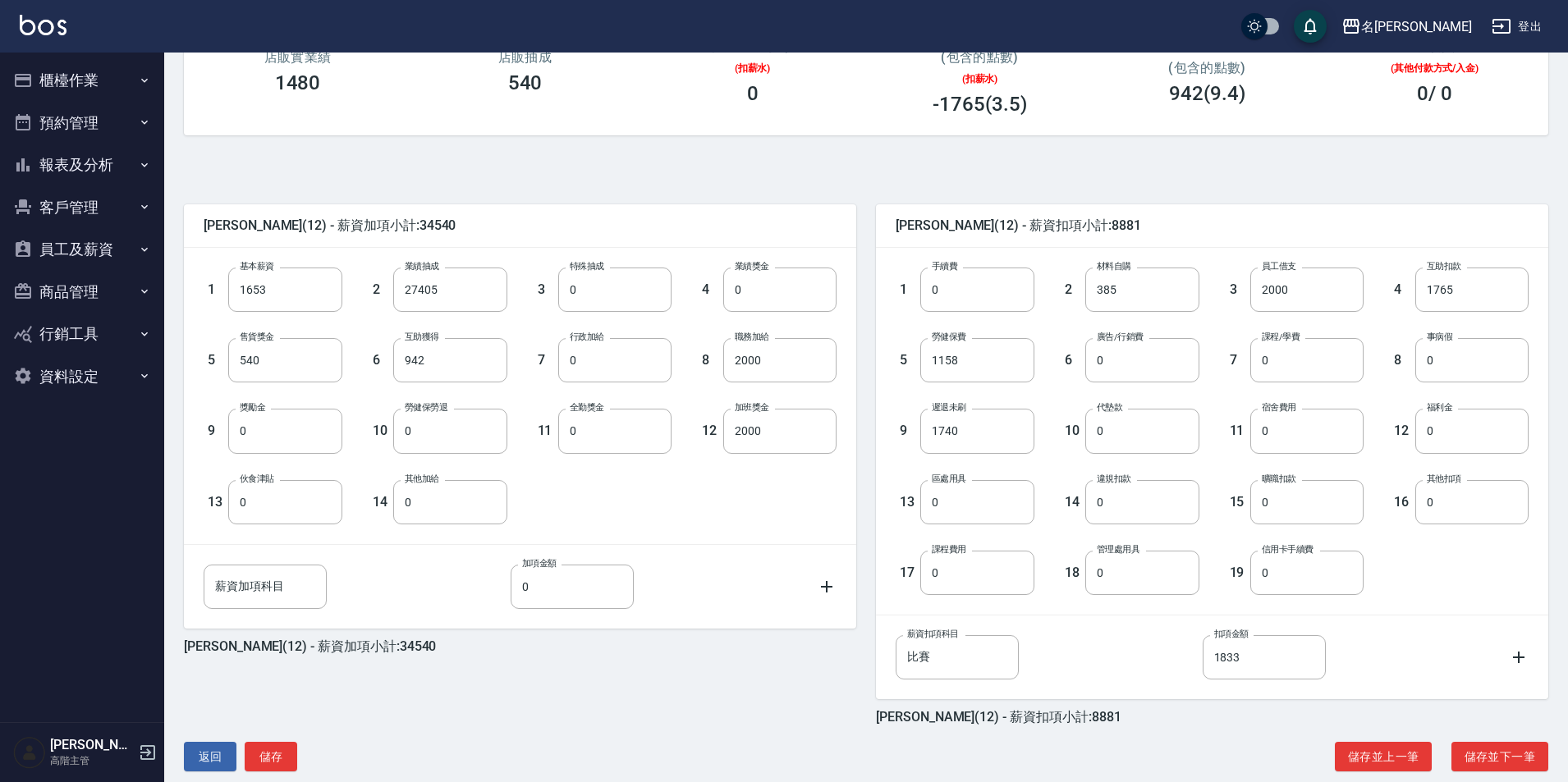
scroll to position [284, 0]
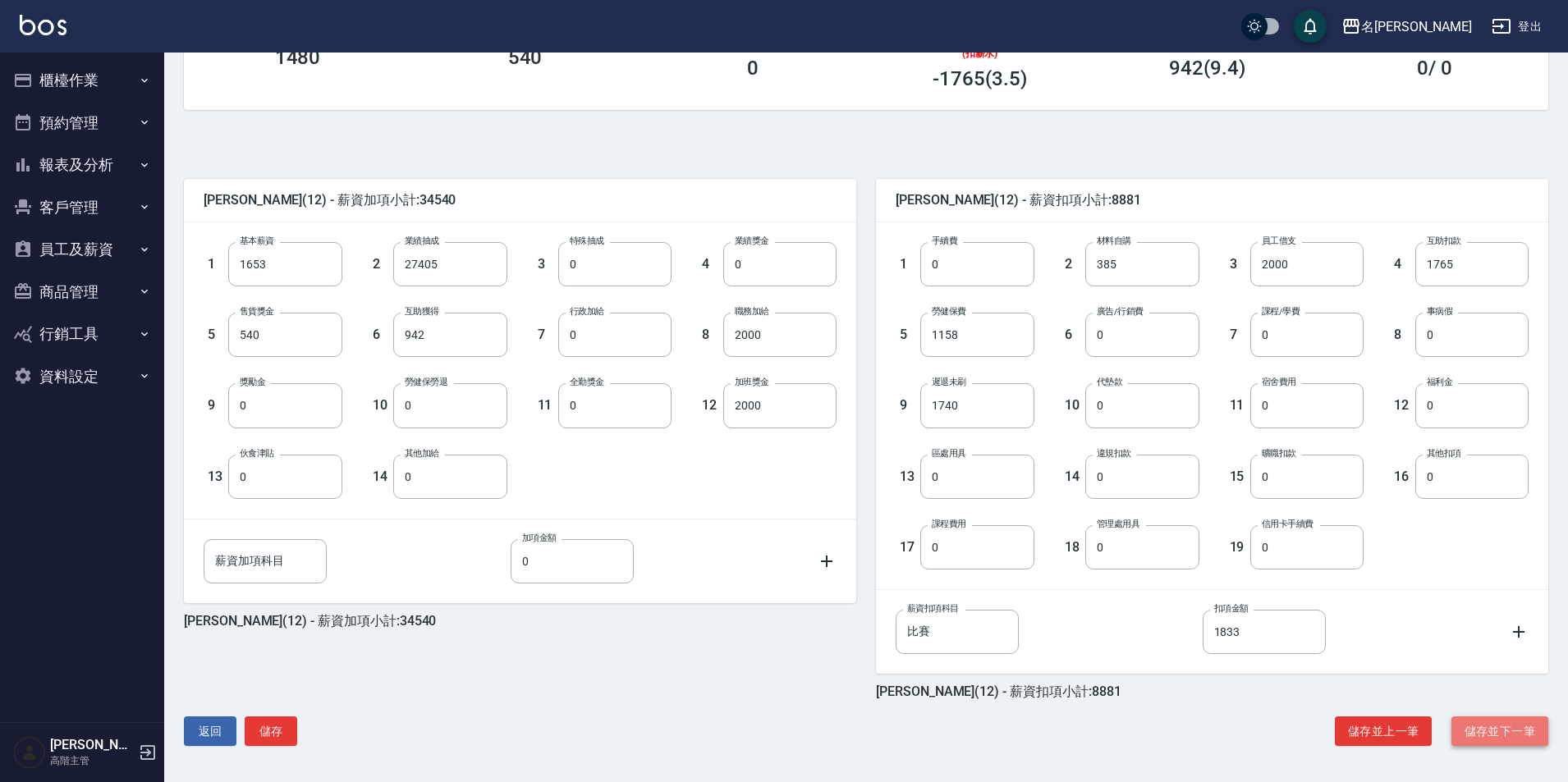
click at [1478, 739] on button "儲存並下一筆" at bounding box center [1499, 731] width 97 height 30
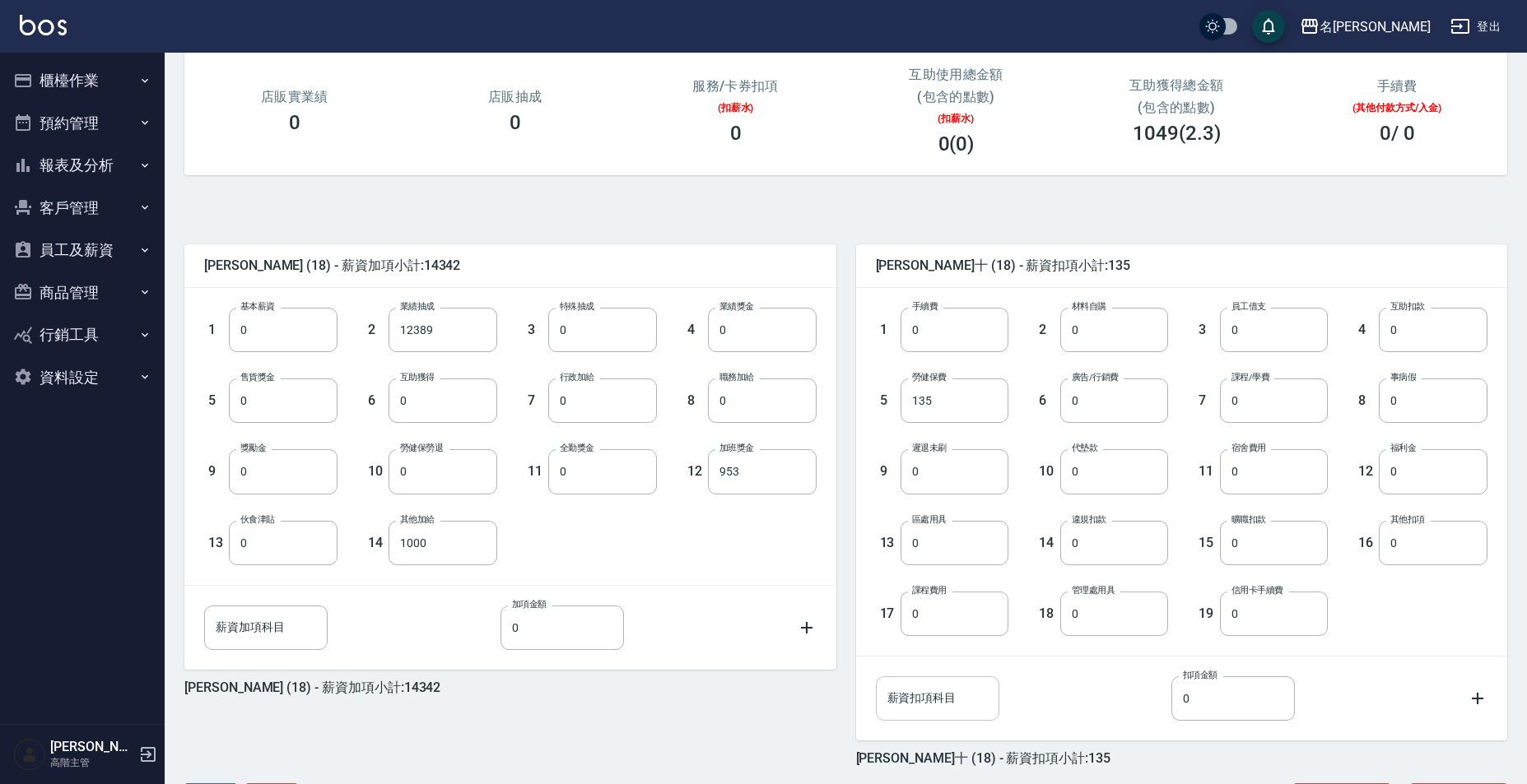
scroll to position [285, 0]
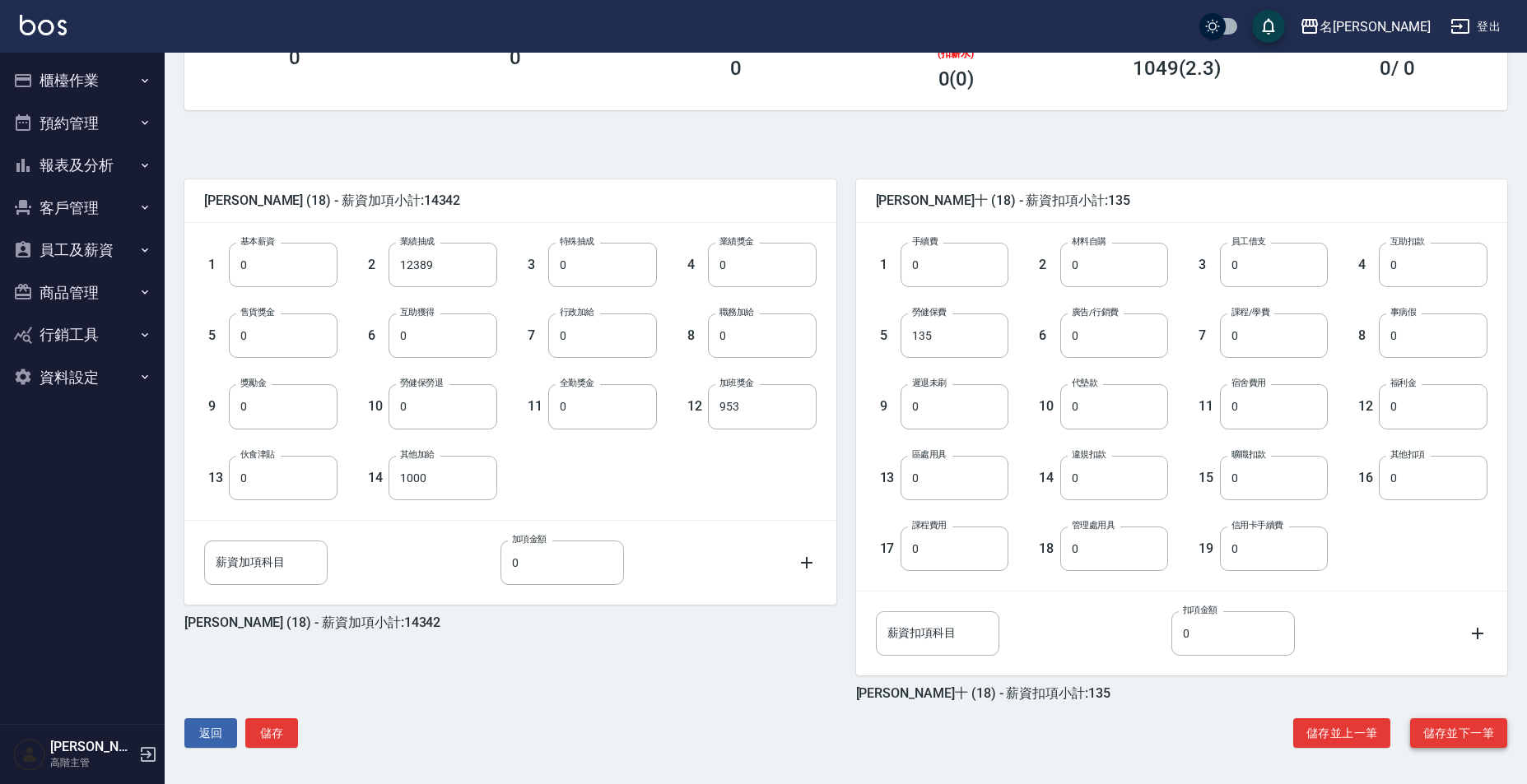
click at [1448, 735] on button "儲存並下一筆" at bounding box center [1458, 733] width 97 height 30
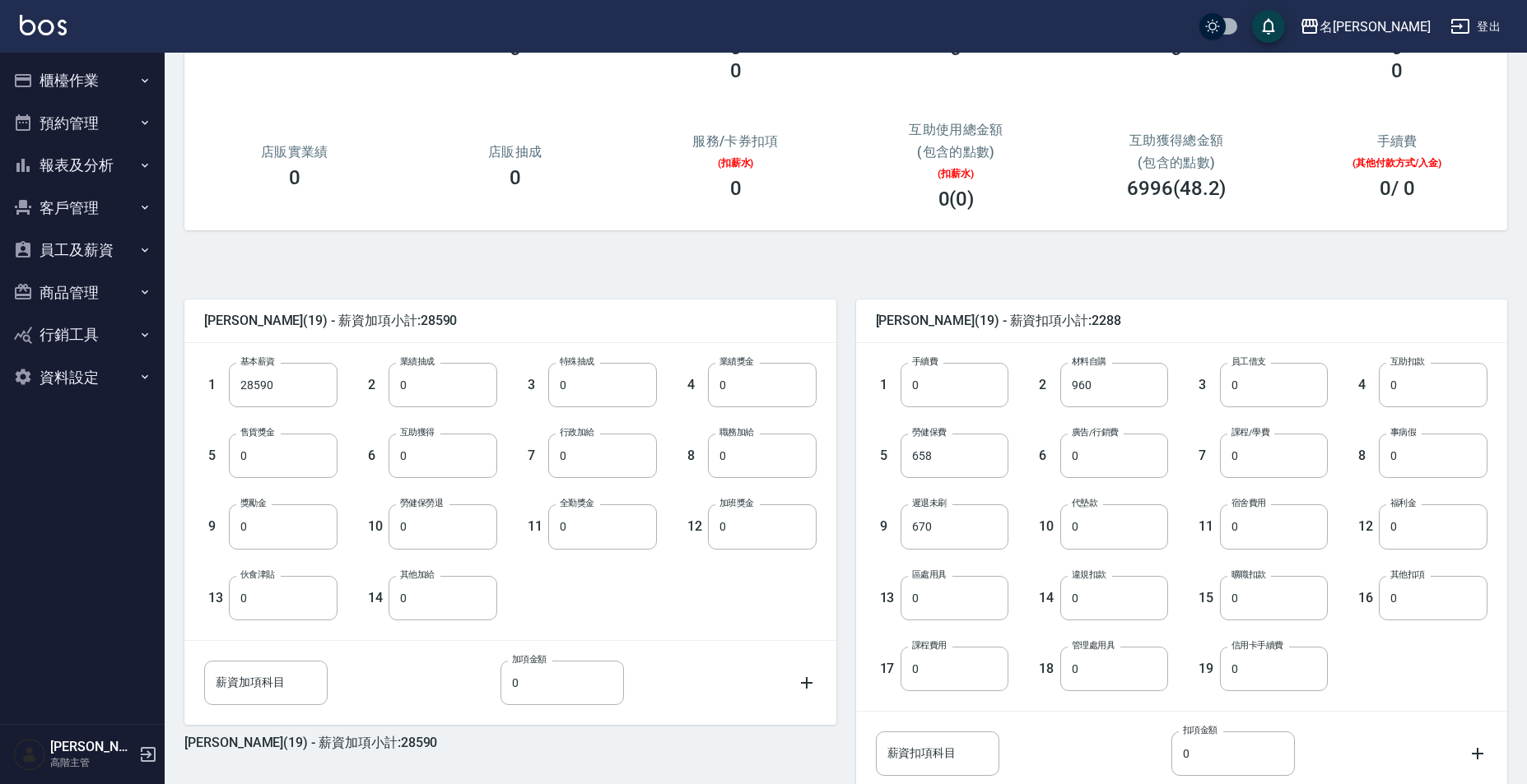
scroll to position [247, 0]
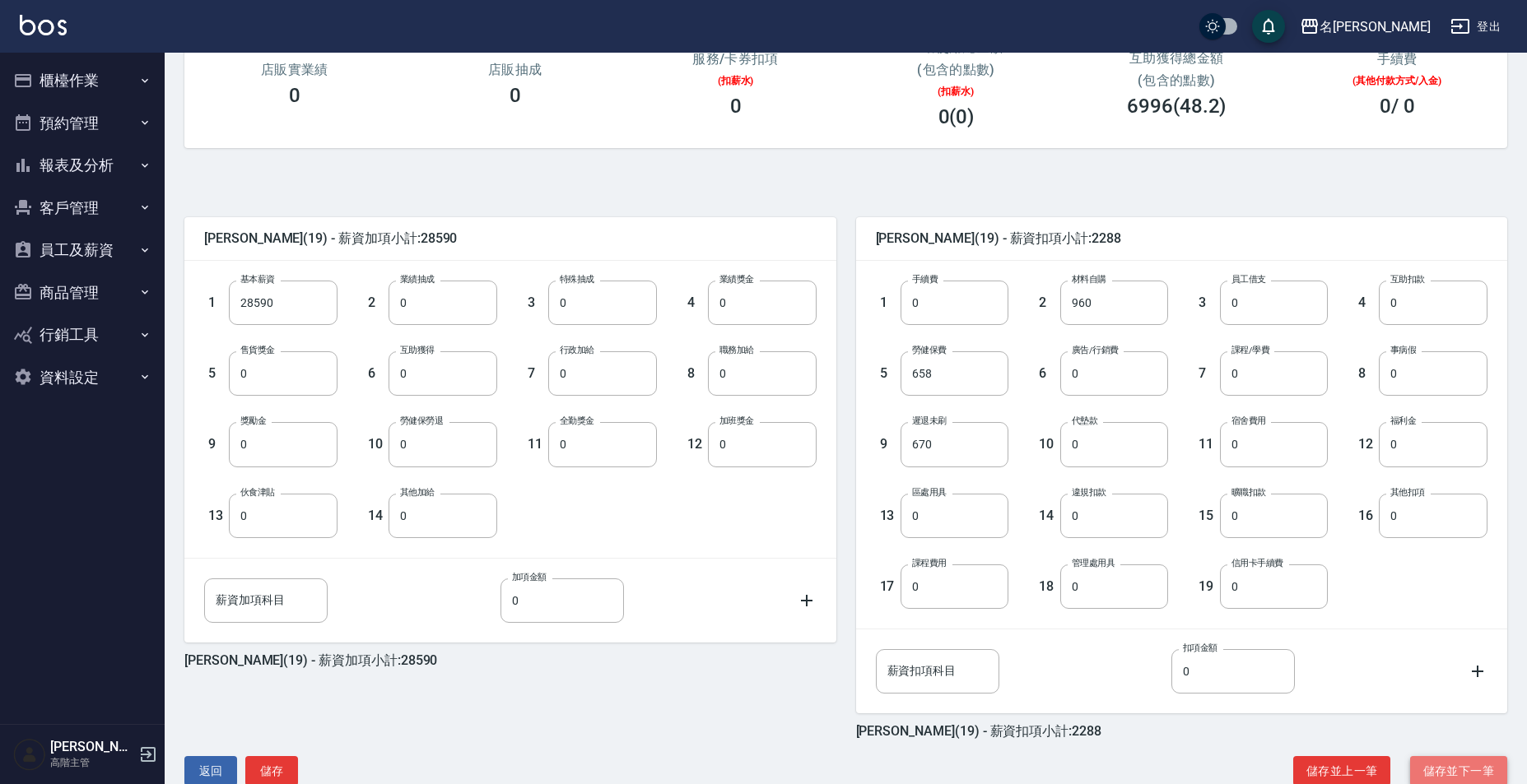
click at [1438, 774] on button "儲存並下一筆" at bounding box center [1458, 771] width 97 height 30
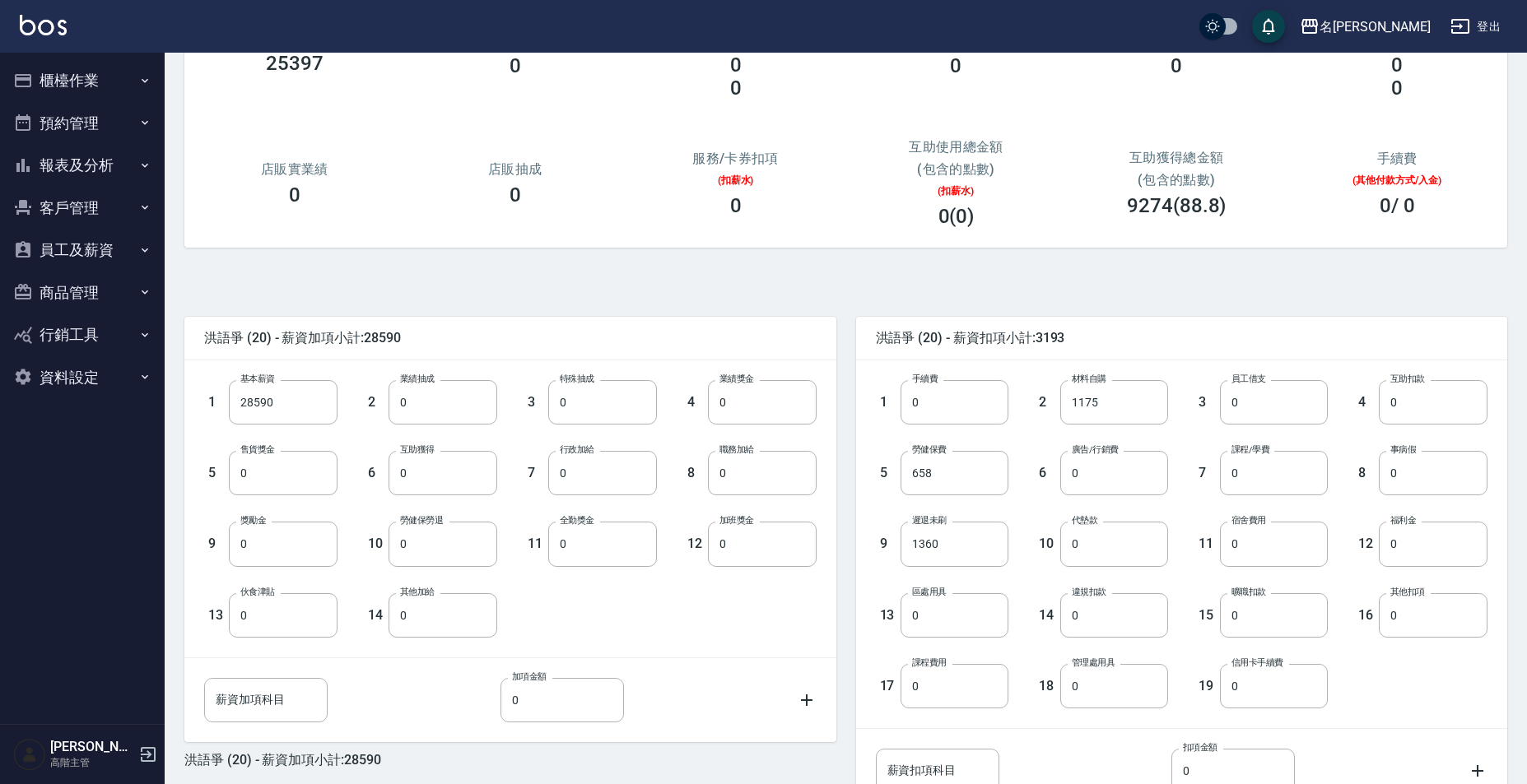
scroll to position [202, 0]
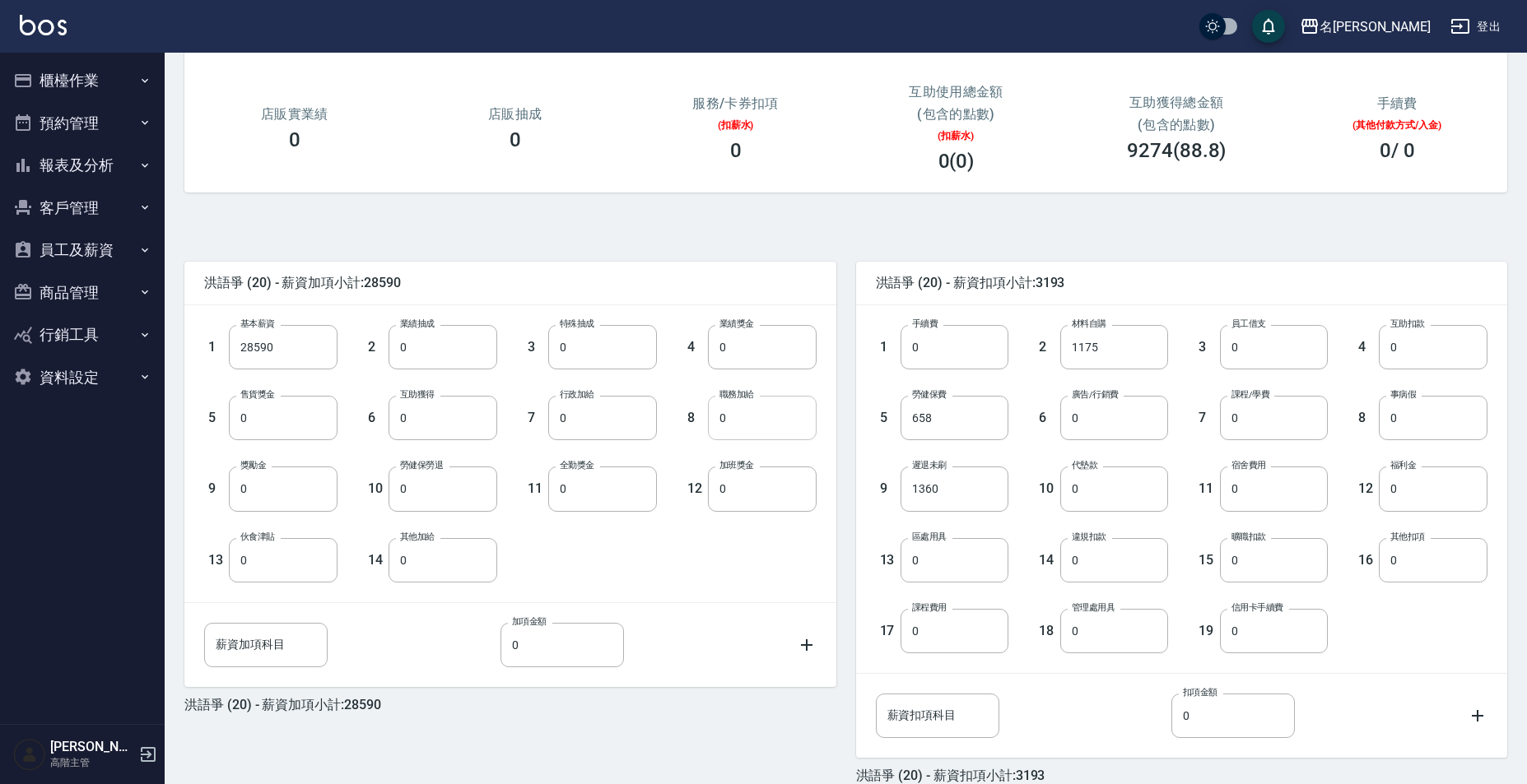
click at [735, 420] on input "0" at bounding box center [762, 418] width 109 height 44
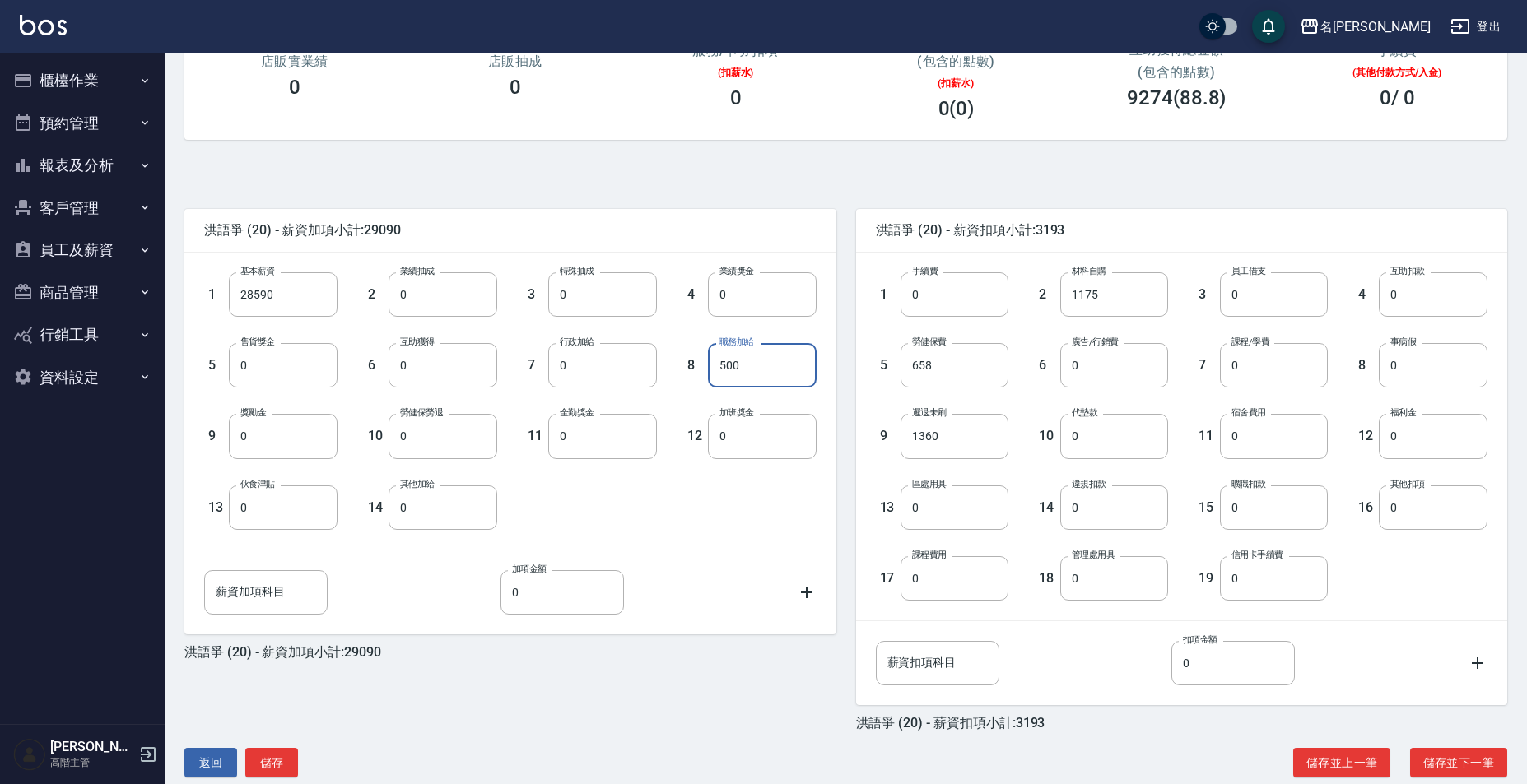
scroll to position [285, 0]
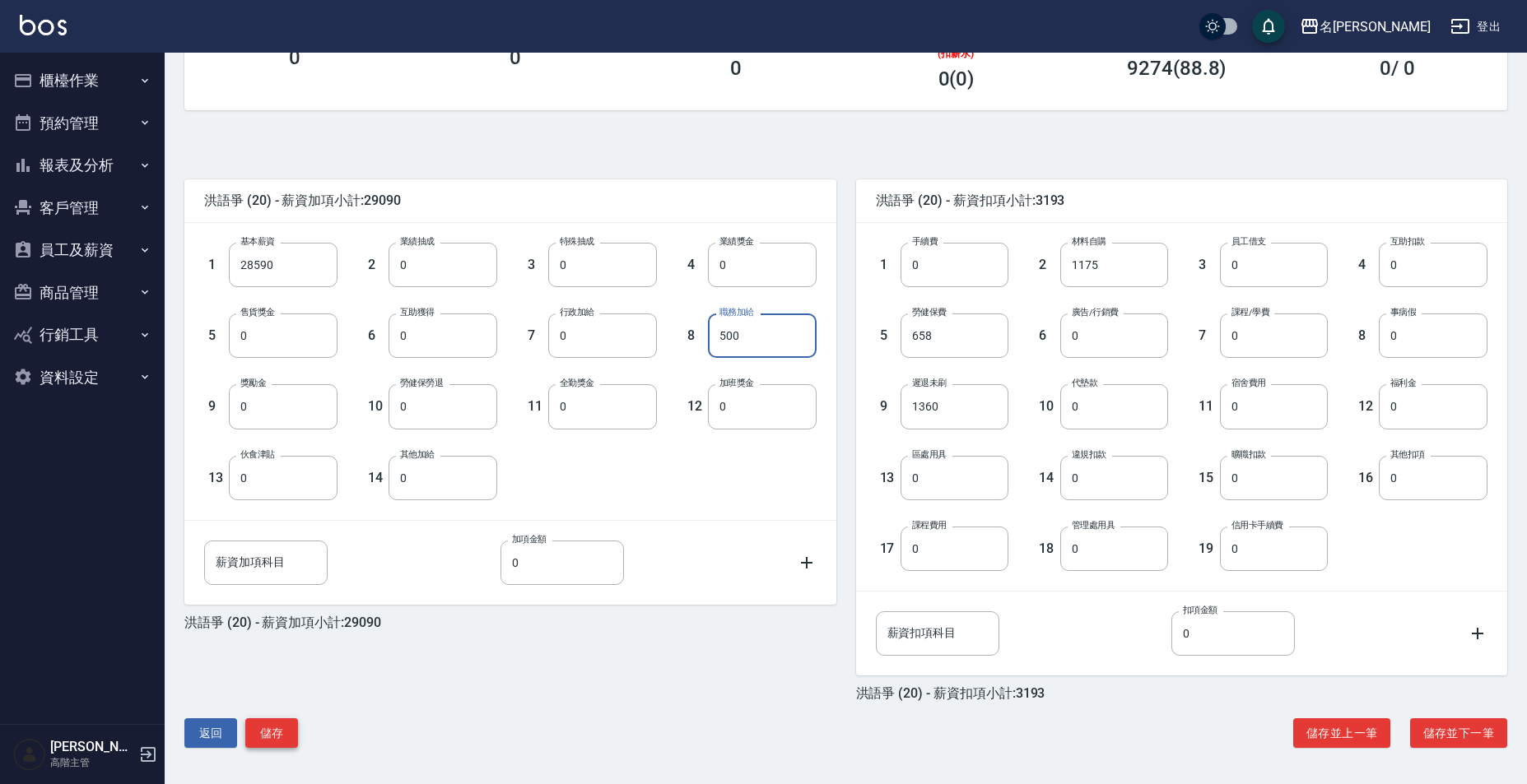
type input "500"
click at [261, 738] on button "儲存" at bounding box center [271, 733] width 53 height 30
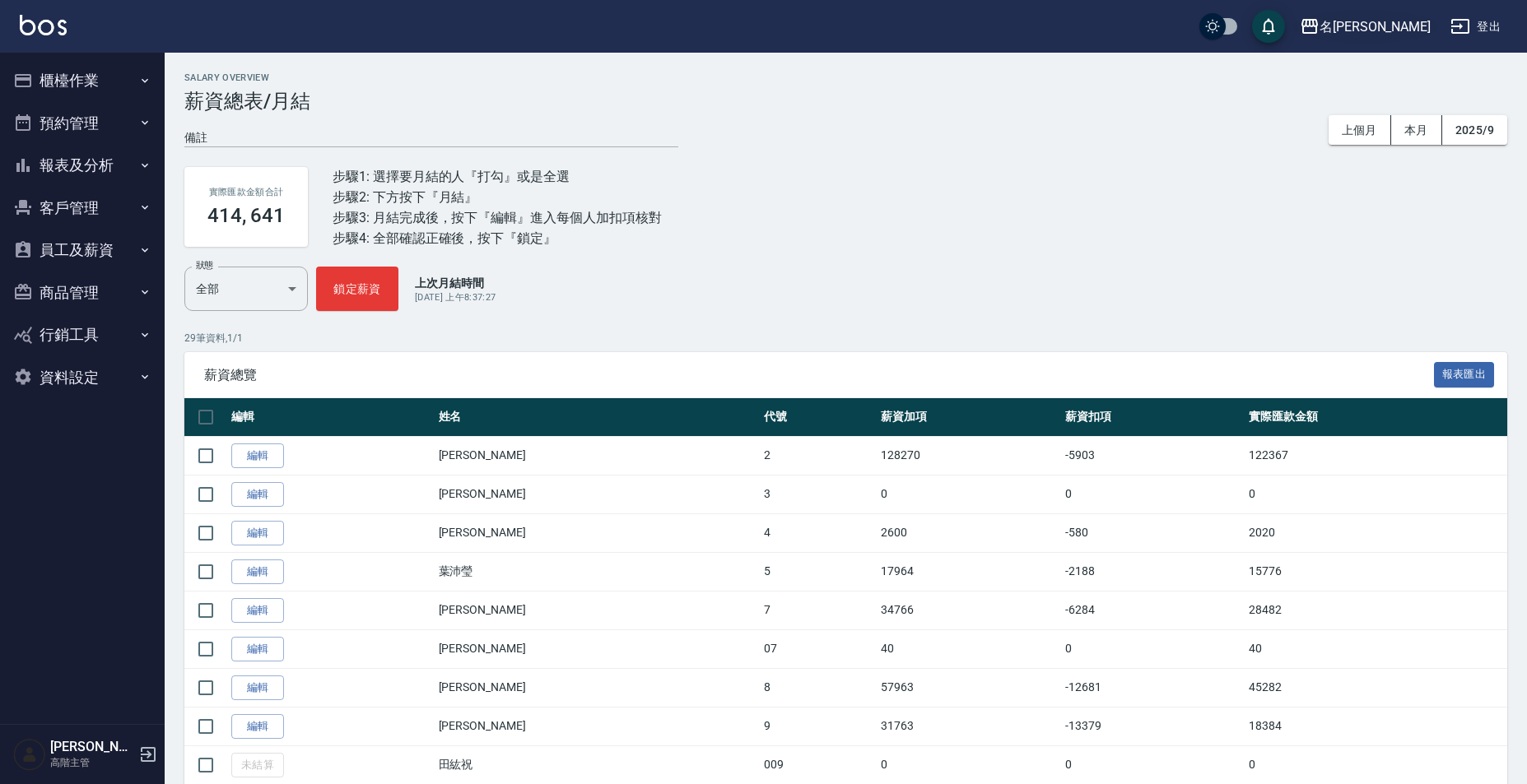
click at [1420, 21] on div "名[PERSON_NAME]" at bounding box center [1374, 26] width 111 height 21
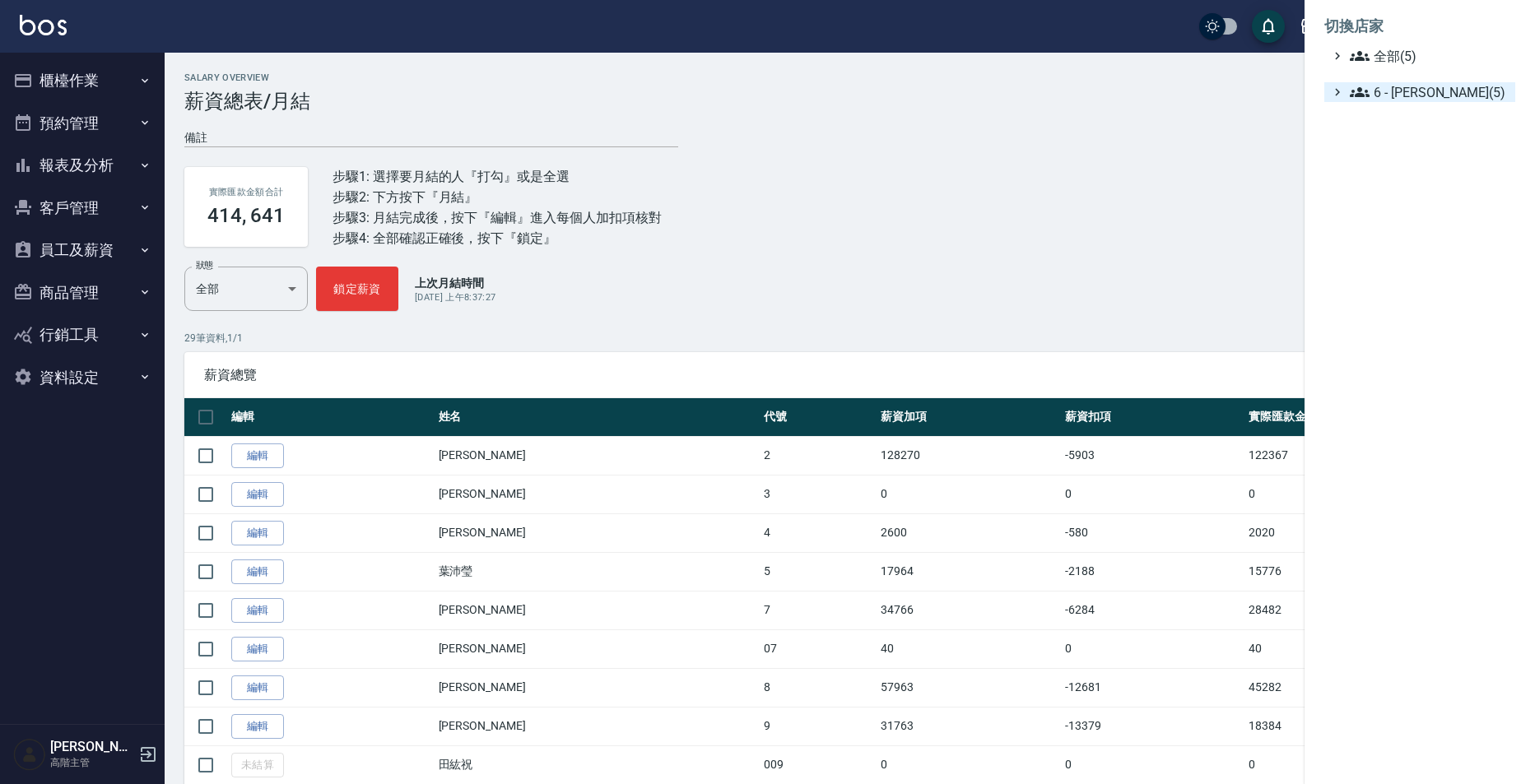
click at [1397, 97] on span "6 - 賴明男(5)" at bounding box center [1429, 92] width 159 height 20
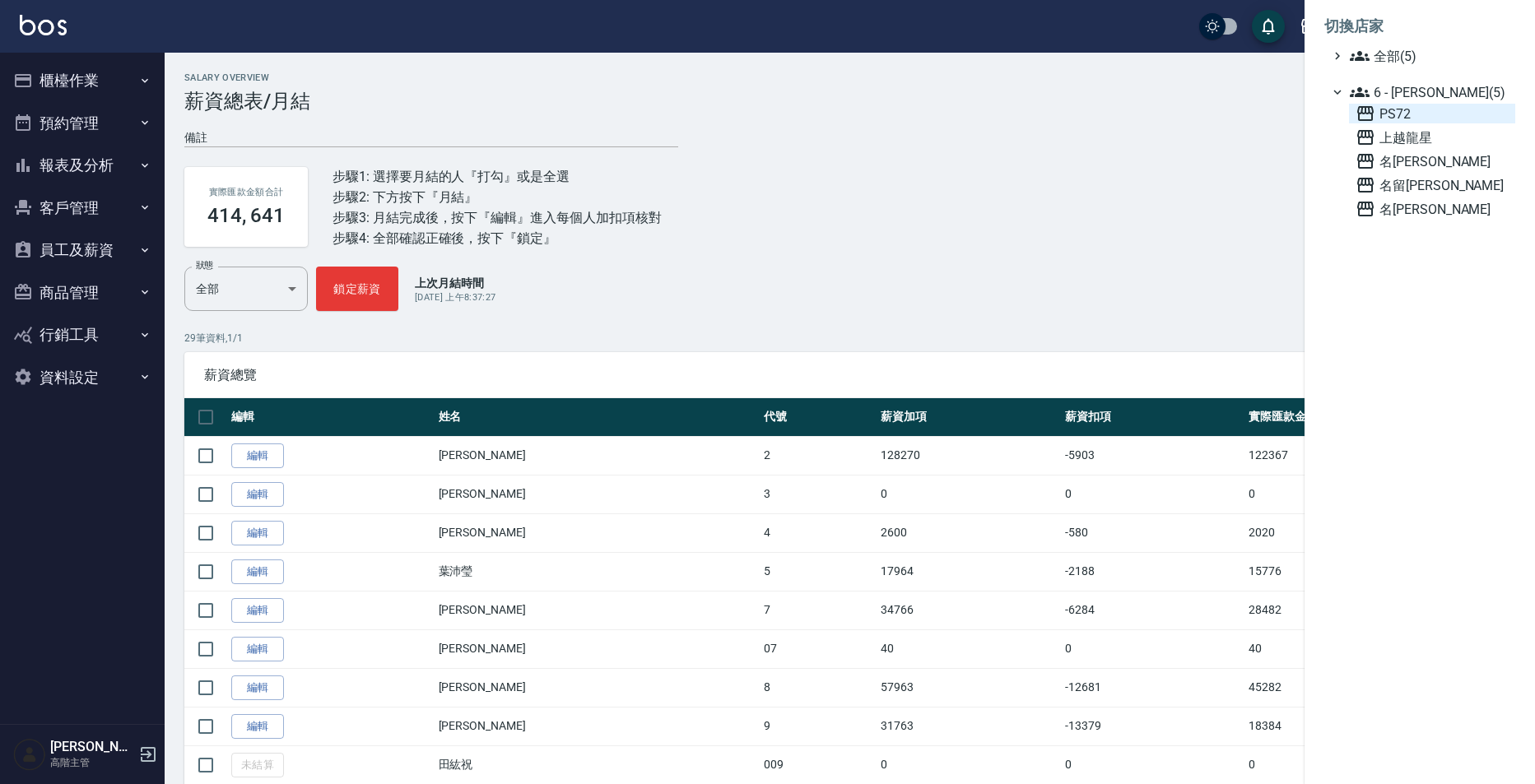
click at [1399, 118] on span "PS72" at bounding box center [1431, 114] width 153 height 20
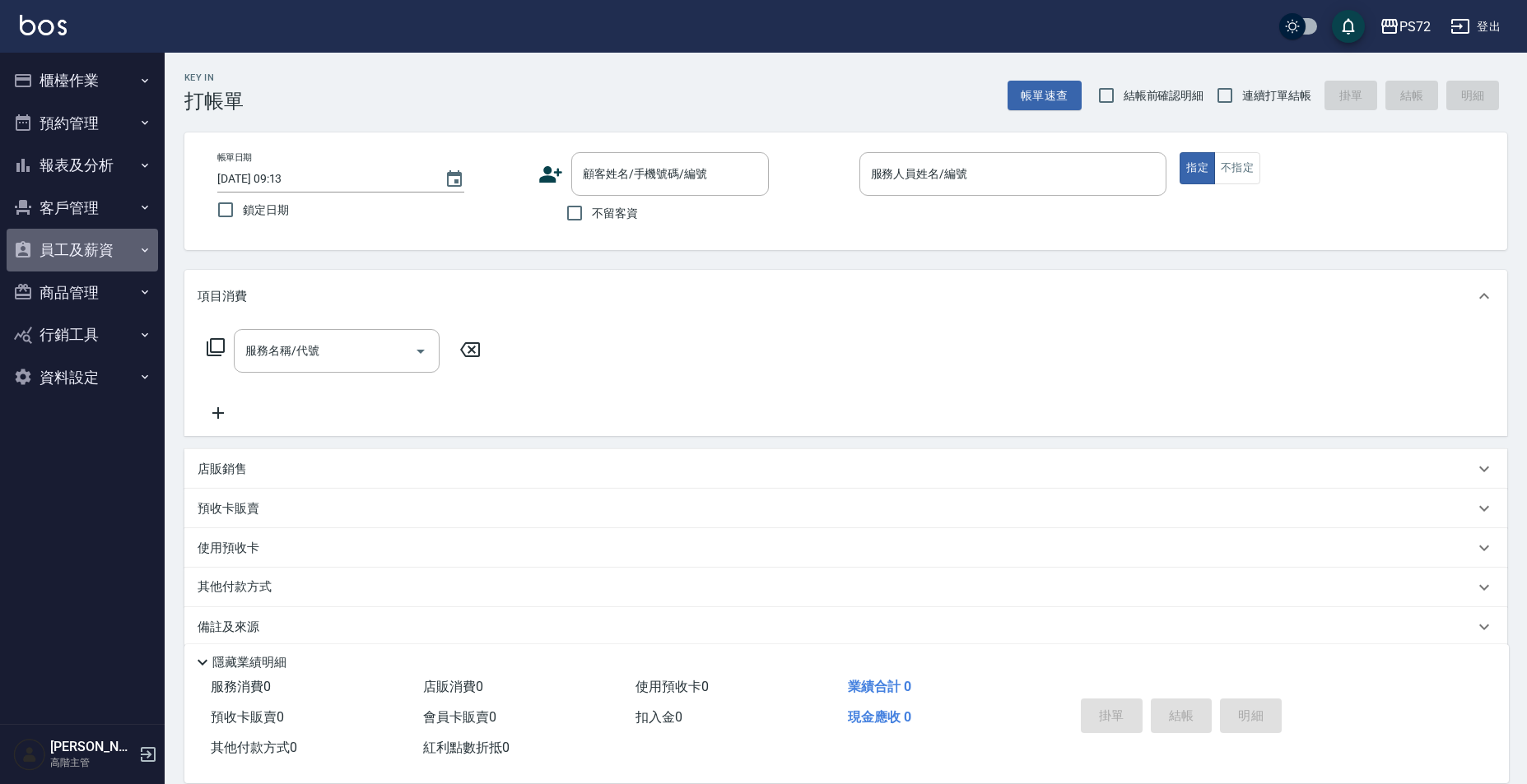
click at [58, 244] on button "員工及薪資" at bounding box center [82, 250] width 151 height 43
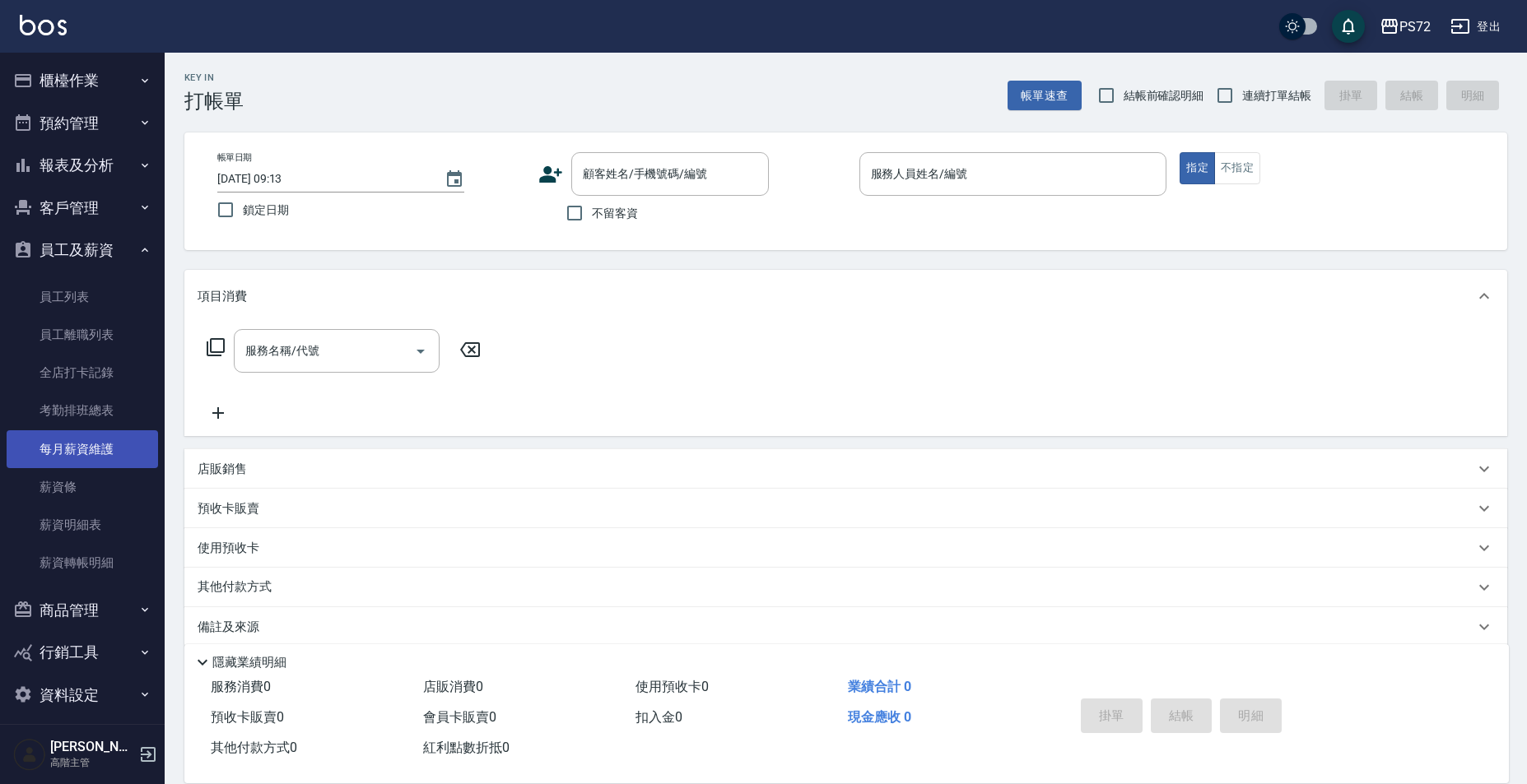
click at [87, 447] on link "每月薪資維護" at bounding box center [82, 449] width 151 height 38
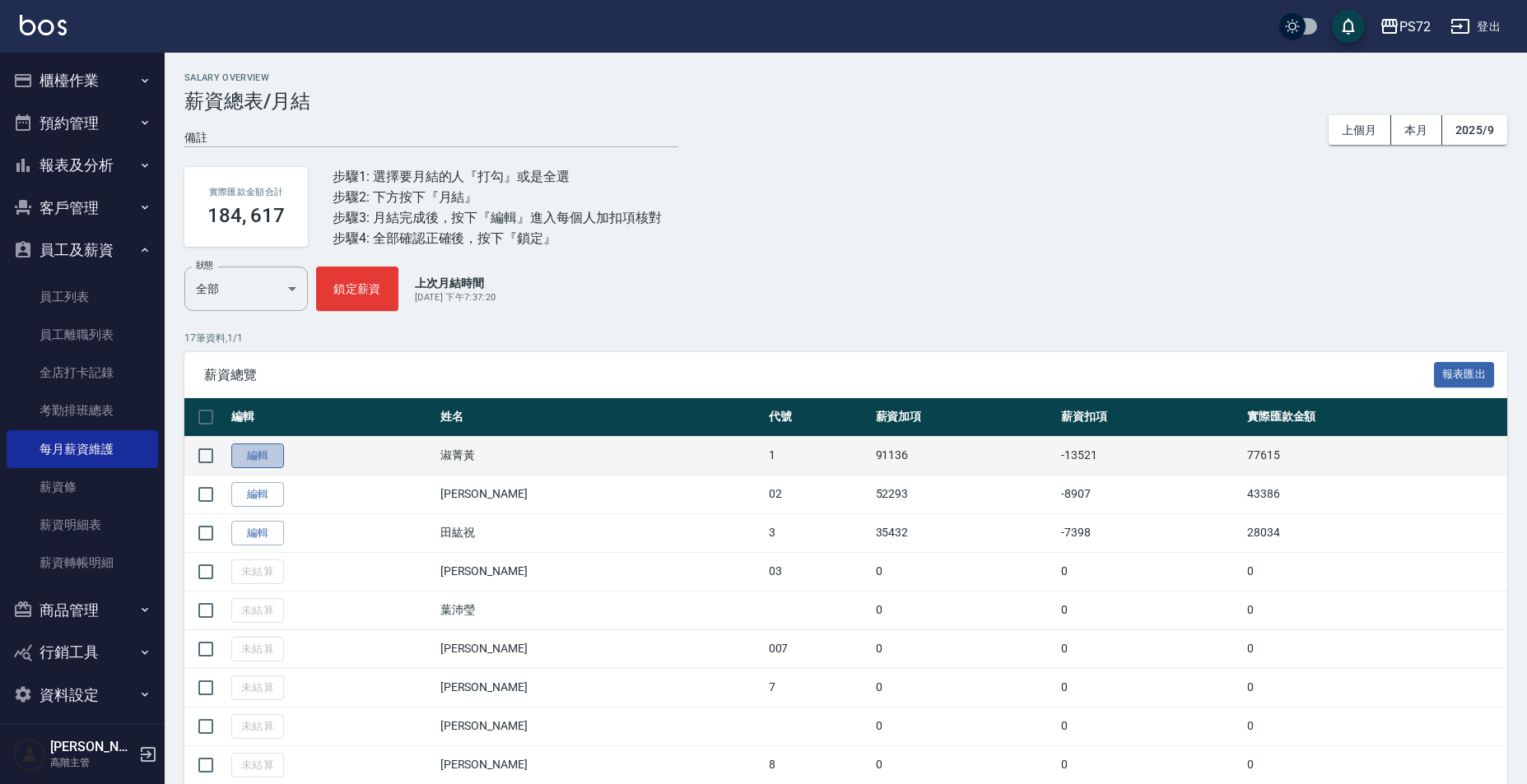
click at [270, 468] on link "編輯" at bounding box center [257, 457] width 53 height 26
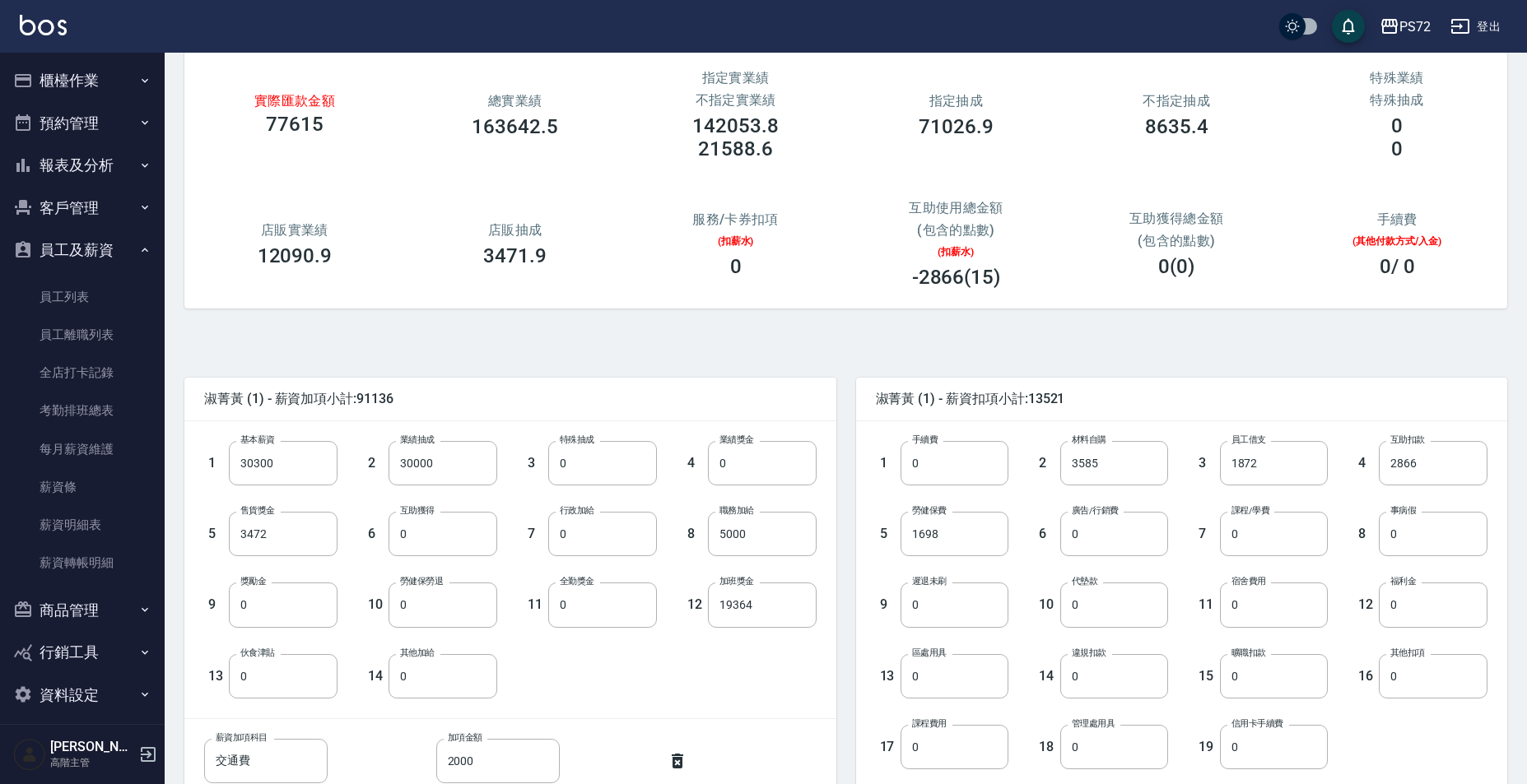
scroll to position [329, 0]
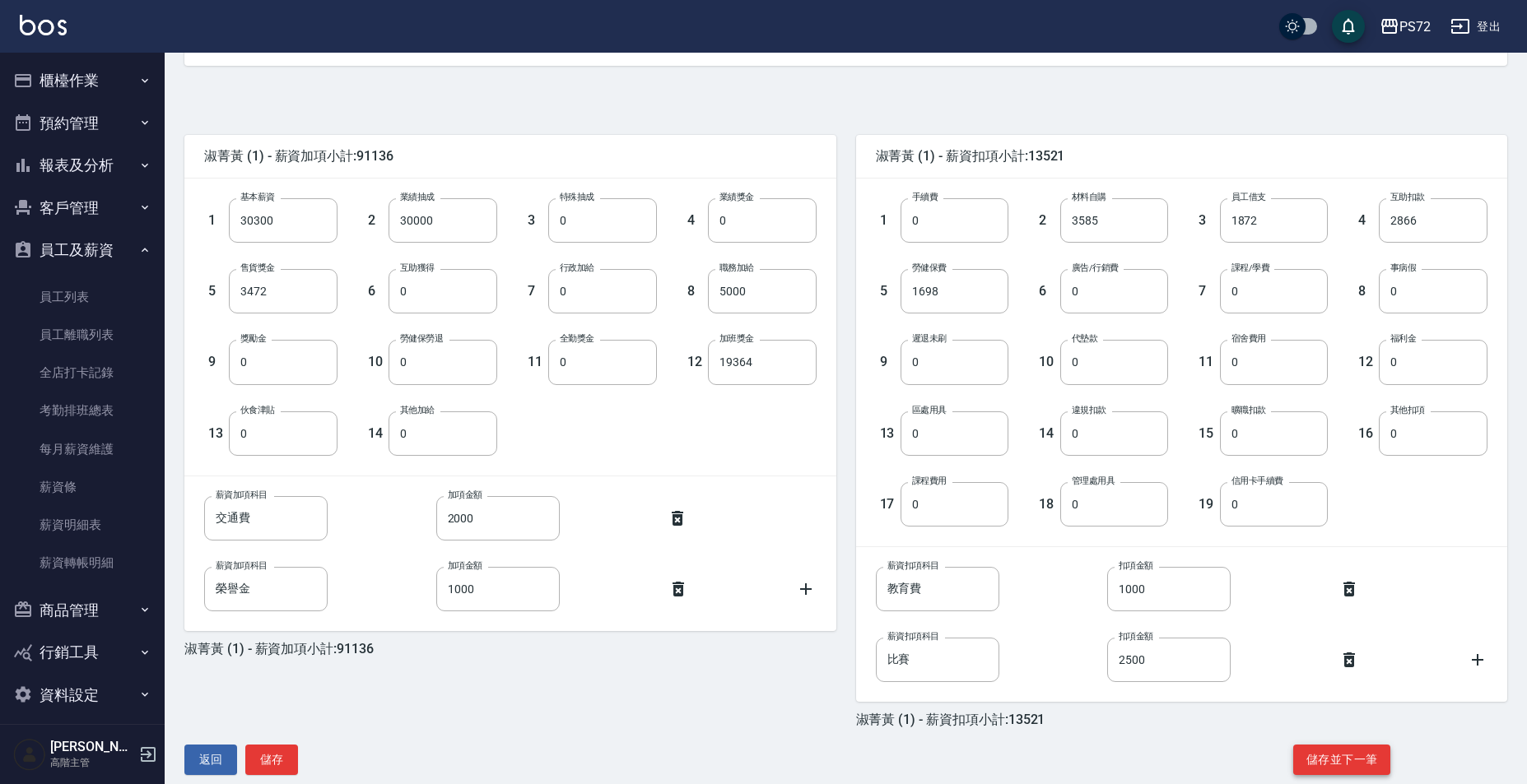
click at [1355, 759] on button "儲存並下一筆" at bounding box center [1341, 760] width 97 height 30
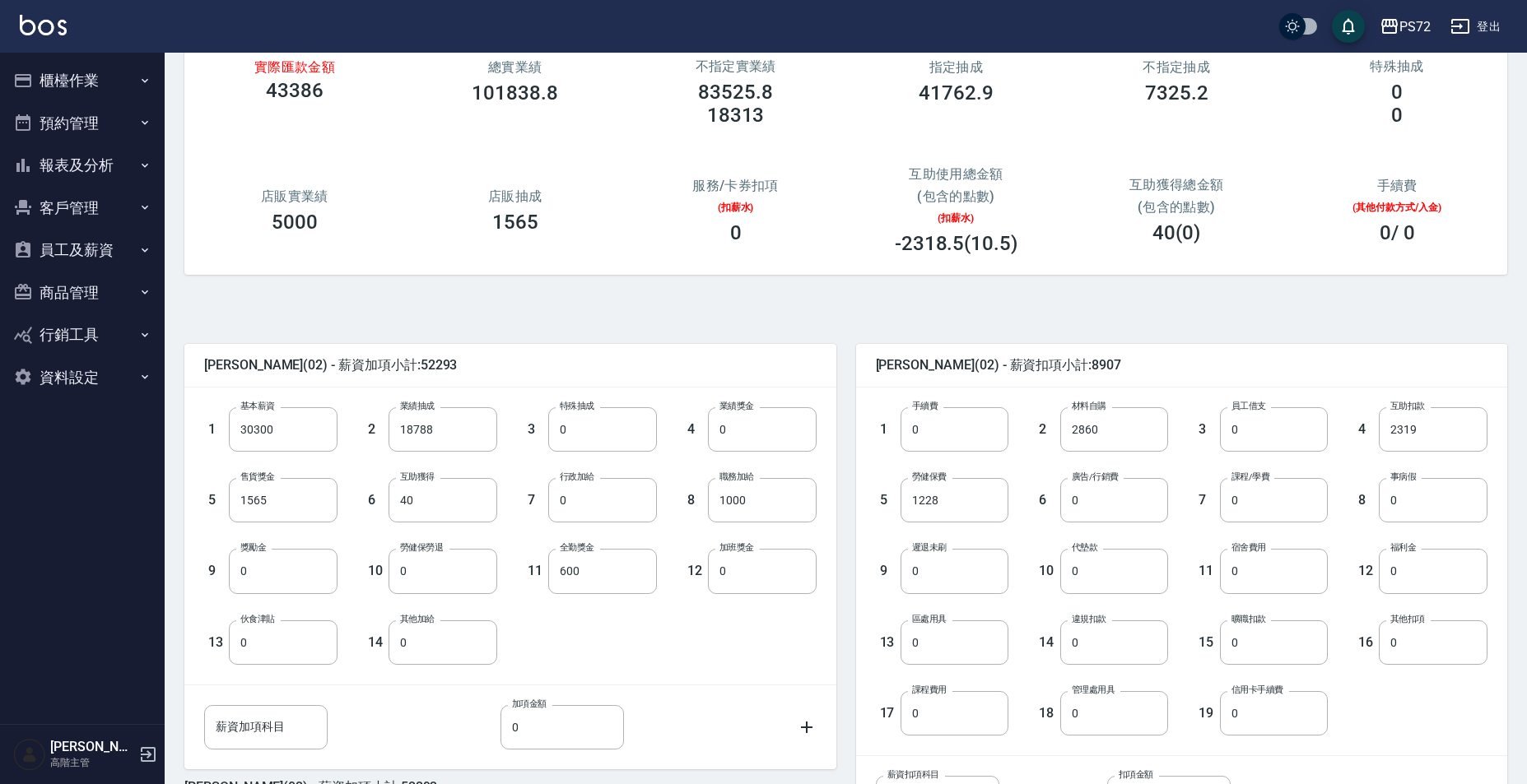
scroll to position [329, 0]
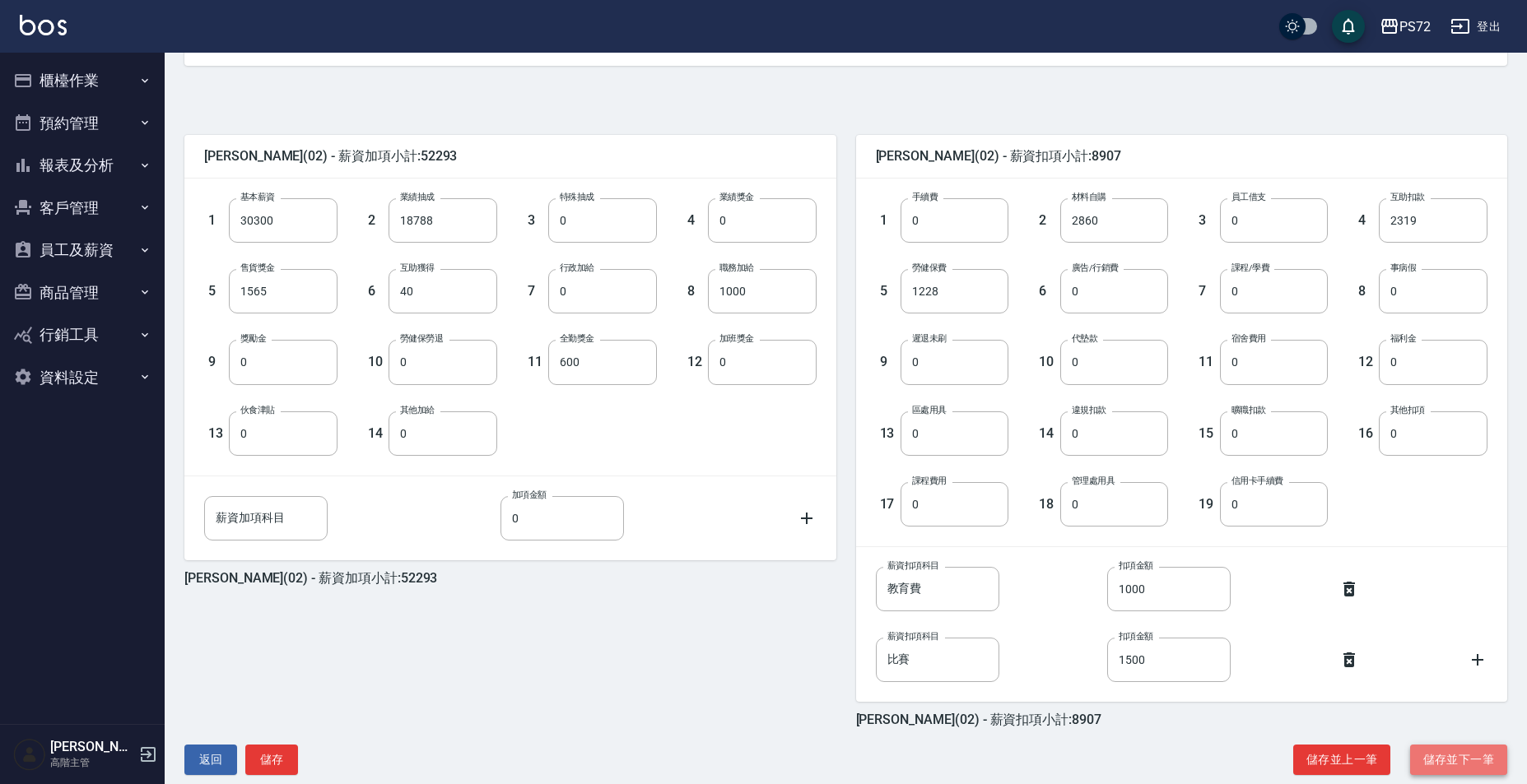
click at [1473, 766] on button "儲存並下一筆" at bounding box center [1458, 760] width 97 height 30
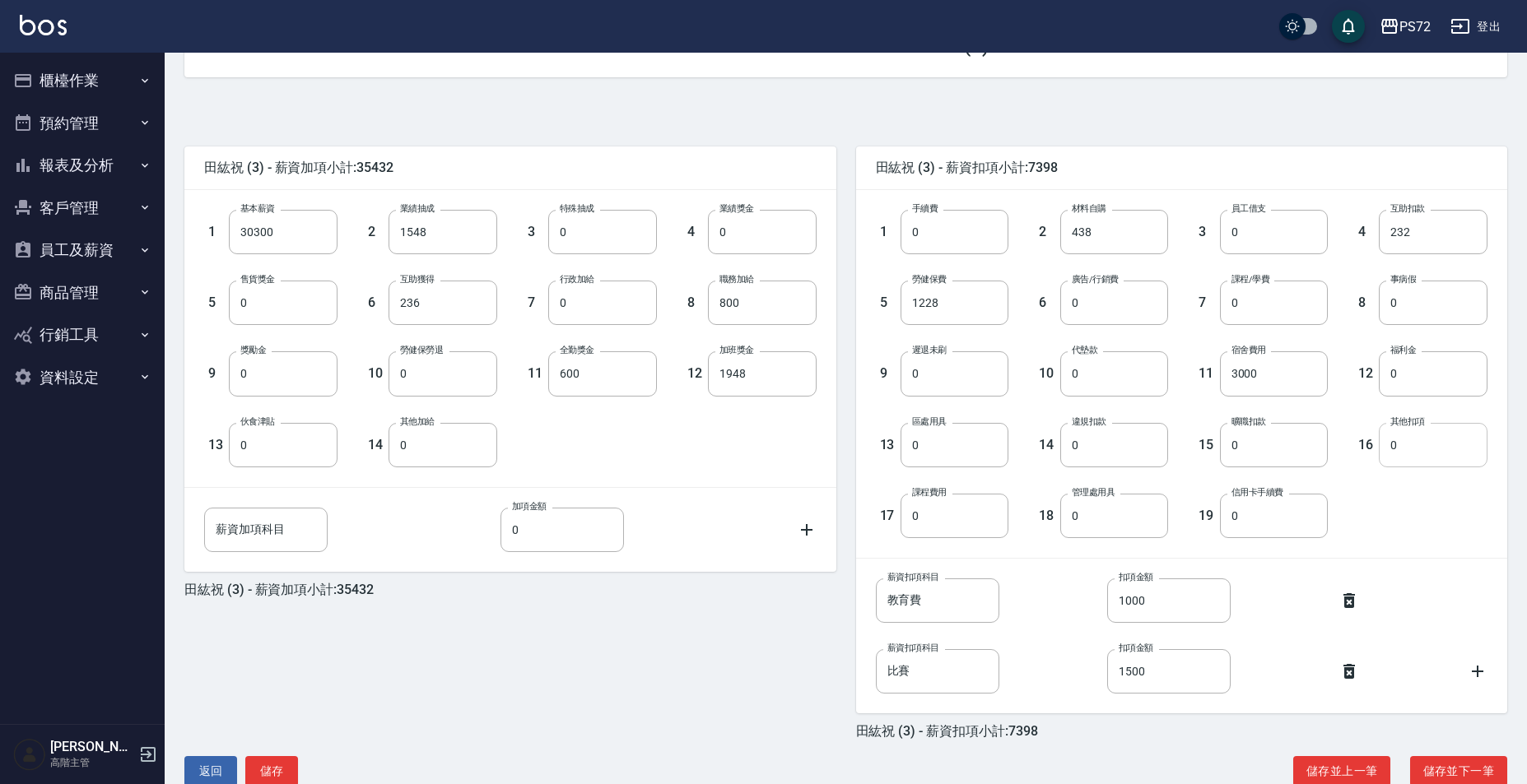
scroll to position [329, 0]
